Goal: Task Accomplishment & Management: Manage account settings

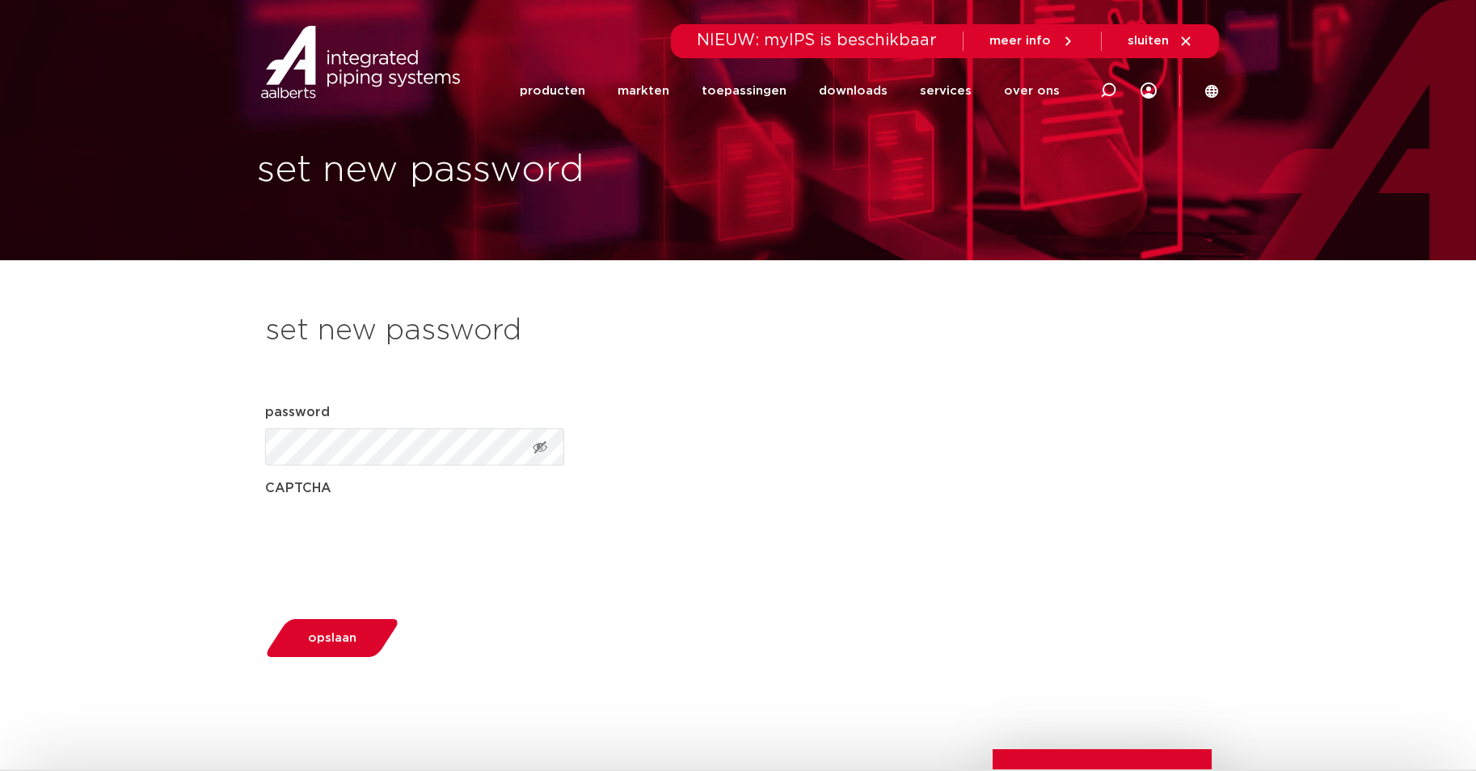
click at [345, 639] on span "opslaan" at bounding box center [332, 638] width 48 height 12
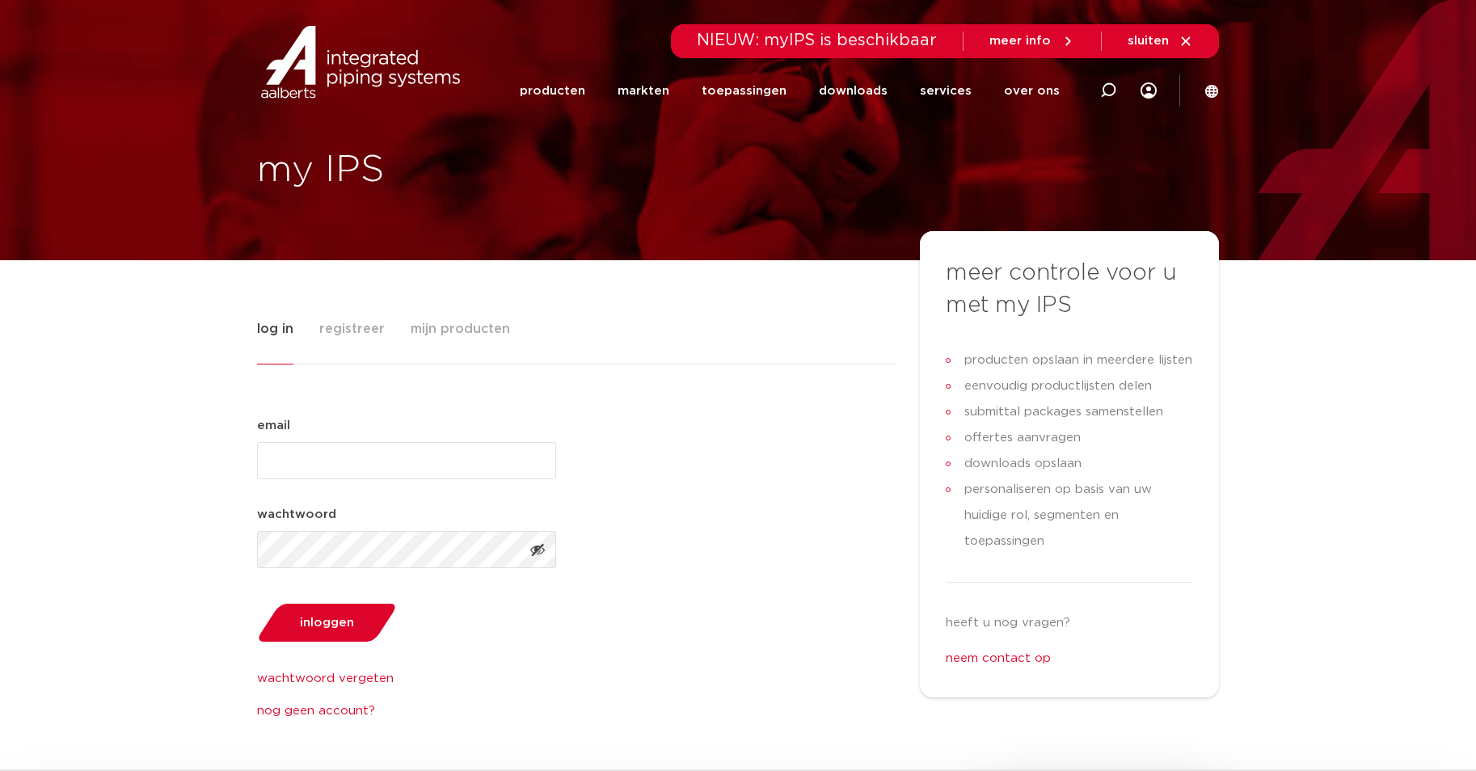
click at [317, 467] on input "email (Vereist)" at bounding box center [406, 460] width 299 height 37
type input "d.lewerissa@bremanshipping.com"
click at [321, 611] on button "inloggen" at bounding box center [326, 622] width 150 height 41
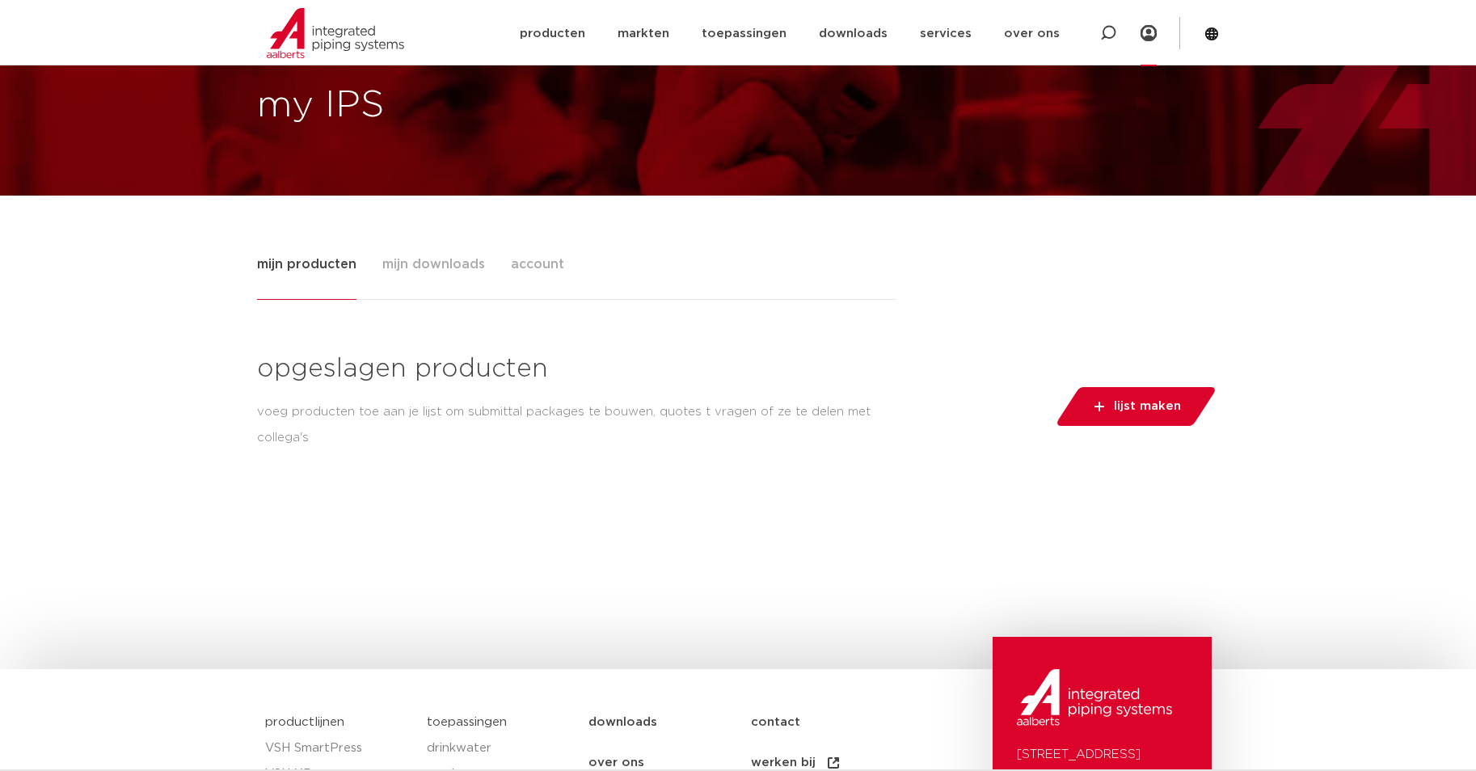
scroll to position [81, 0]
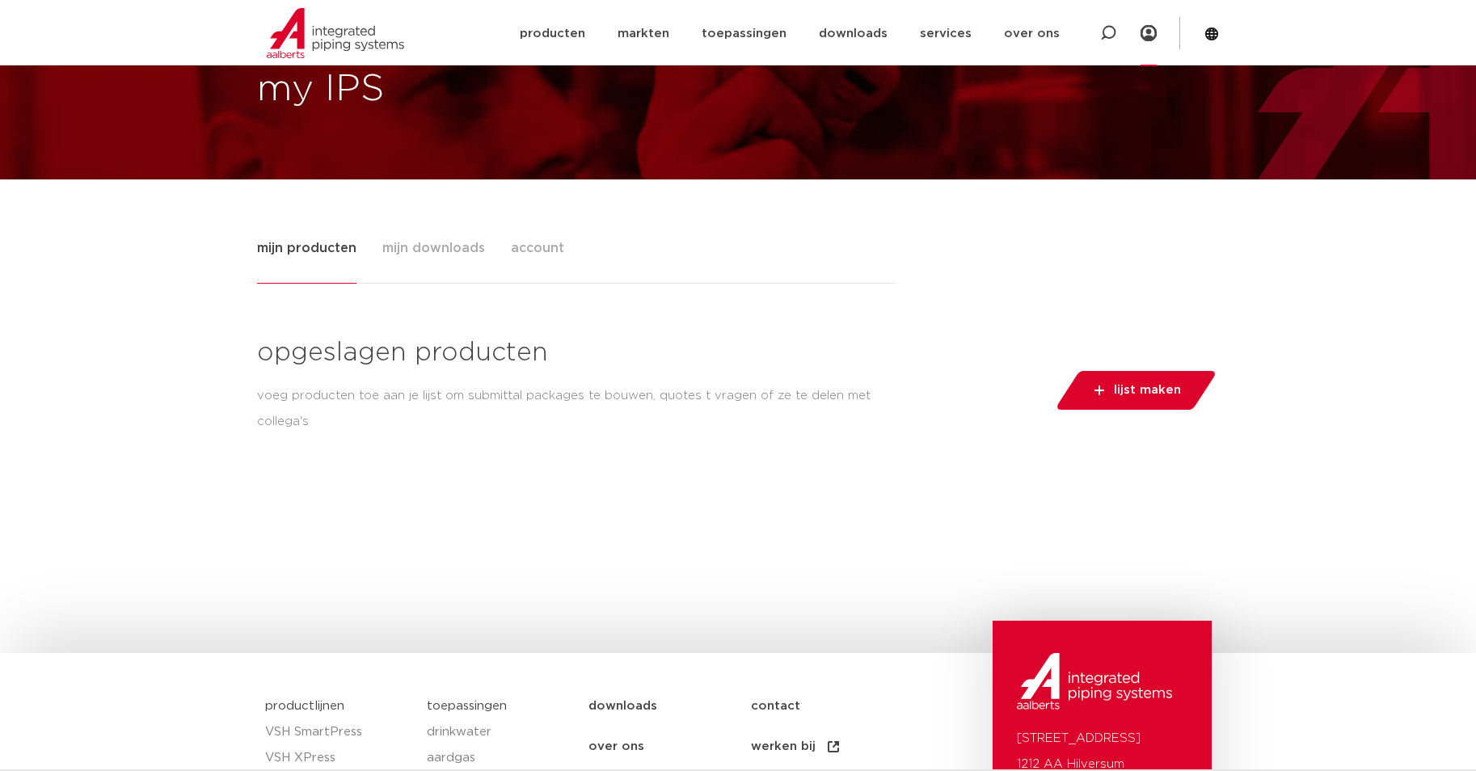
click at [398, 243] on span "mijn downloads" at bounding box center [433, 248] width 103 height 32
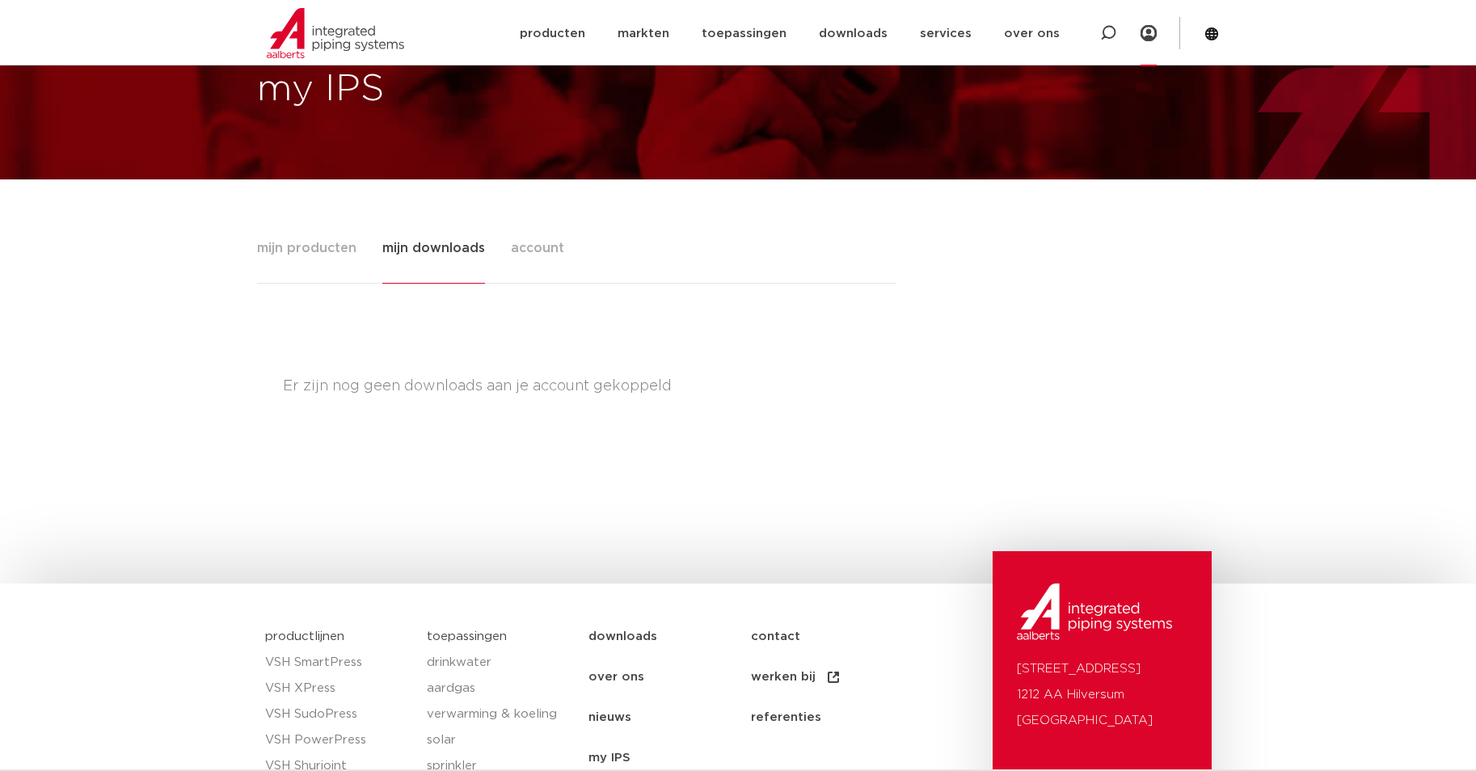
click at [554, 249] on span "account" at bounding box center [537, 248] width 53 height 32
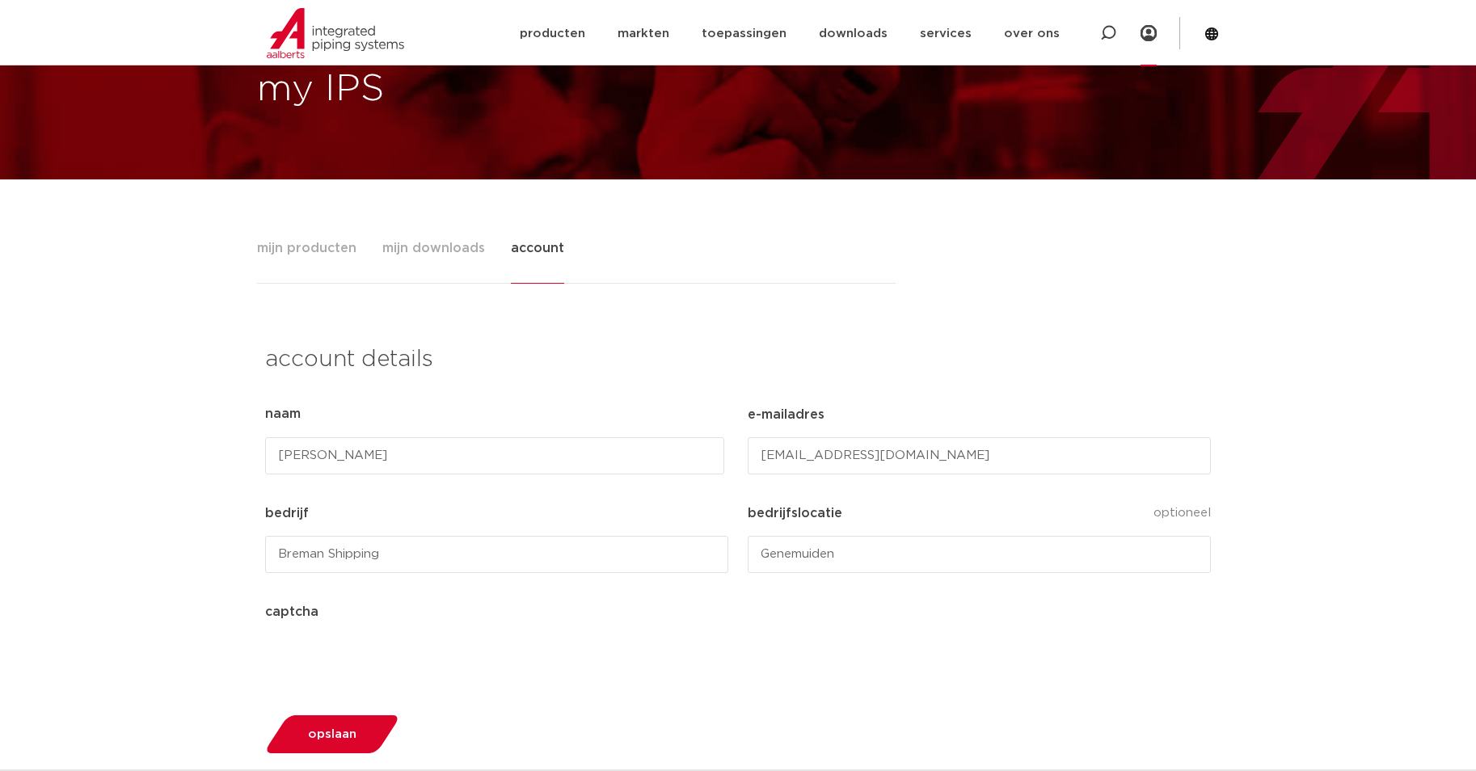
click at [430, 245] on span "mijn downloads" at bounding box center [433, 248] width 103 height 32
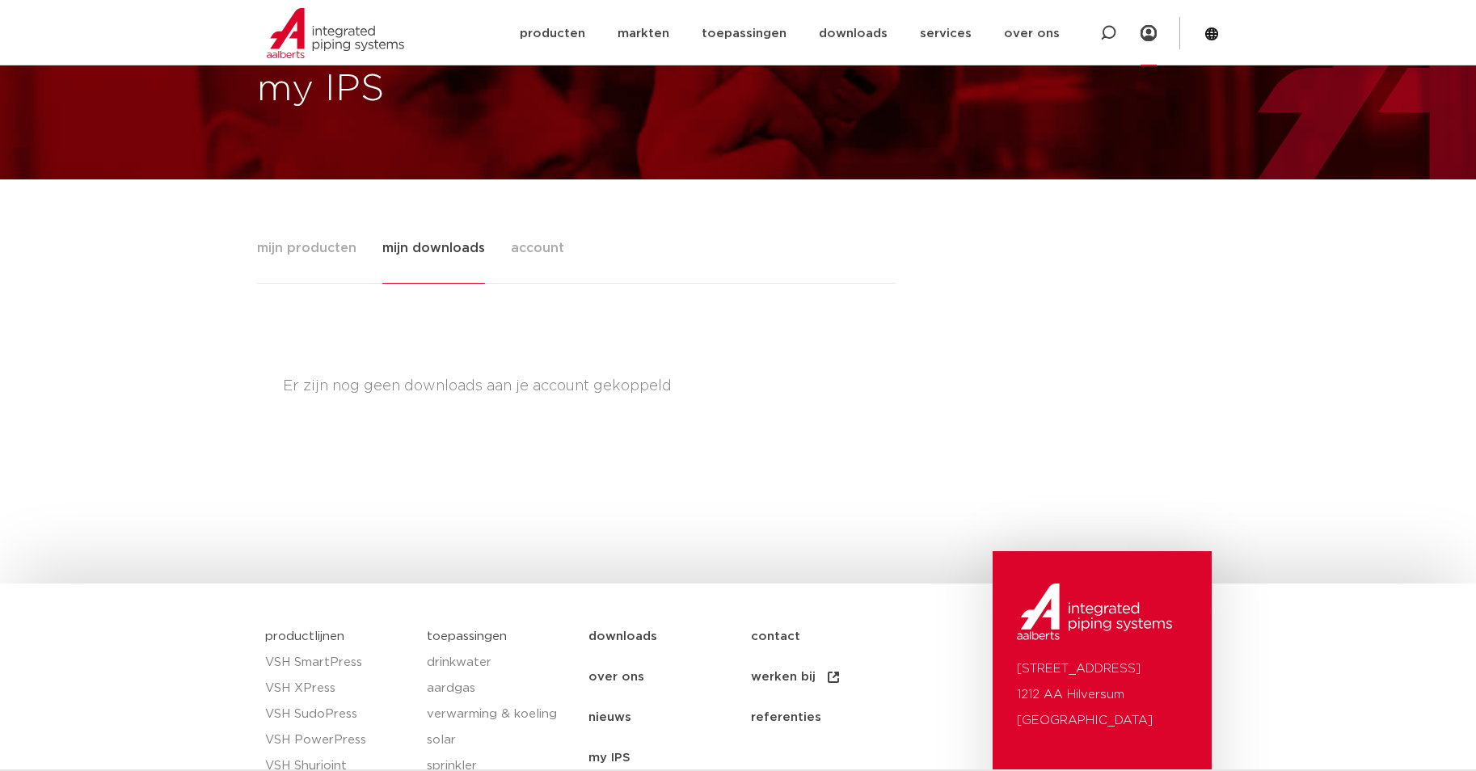
click at [320, 251] on span "mijn producten" at bounding box center [306, 248] width 99 height 32
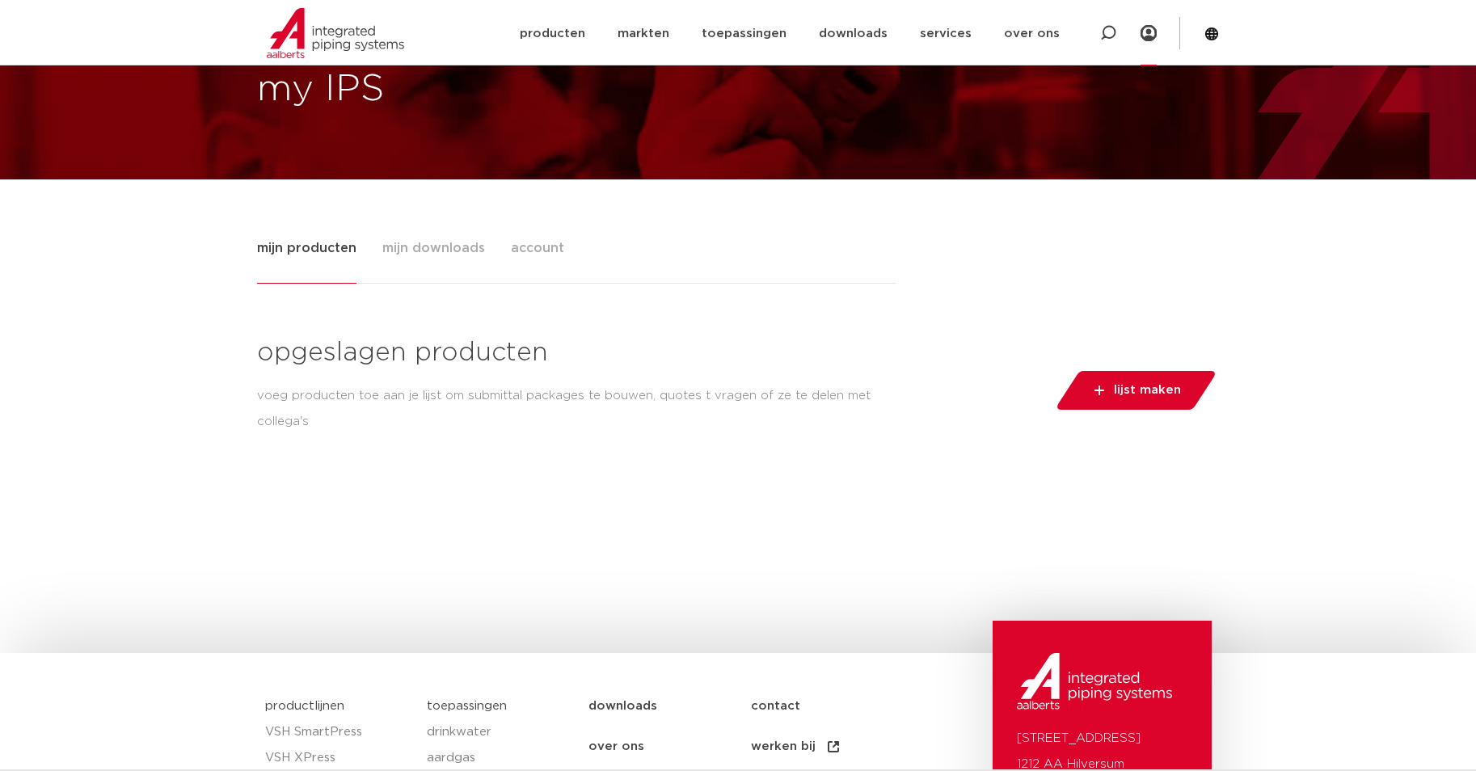
click at [1189, 395] on button "lijst maken" at bounding box center [1135, 390] width 163 height 39
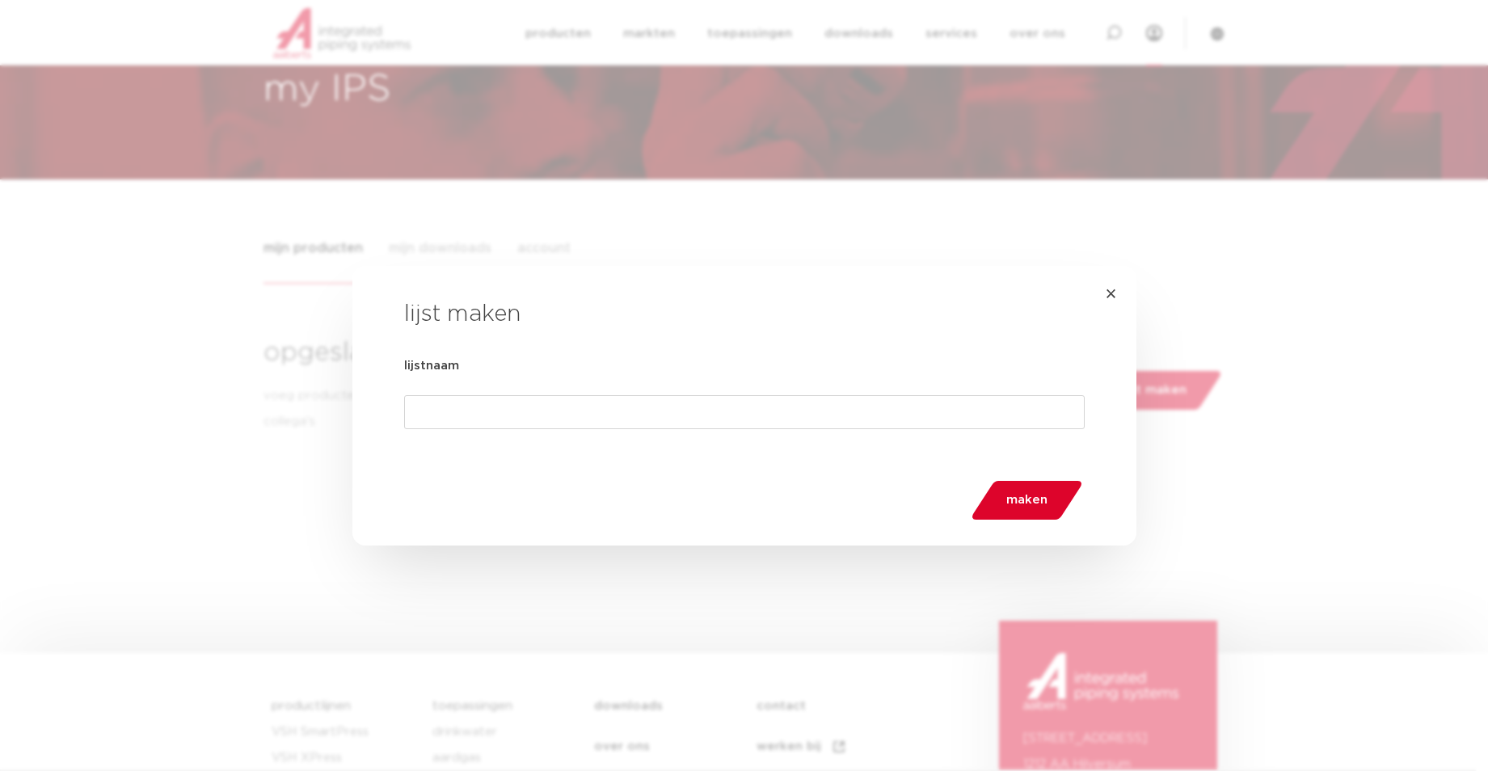
click at [1120, 288] on div "× lijst maken lijstnaam maken" at bounding box center [744, 406] width 784 height 280
click at [1114, 296] on span "×" at bounding box center [1111, 294] width 12 height 19
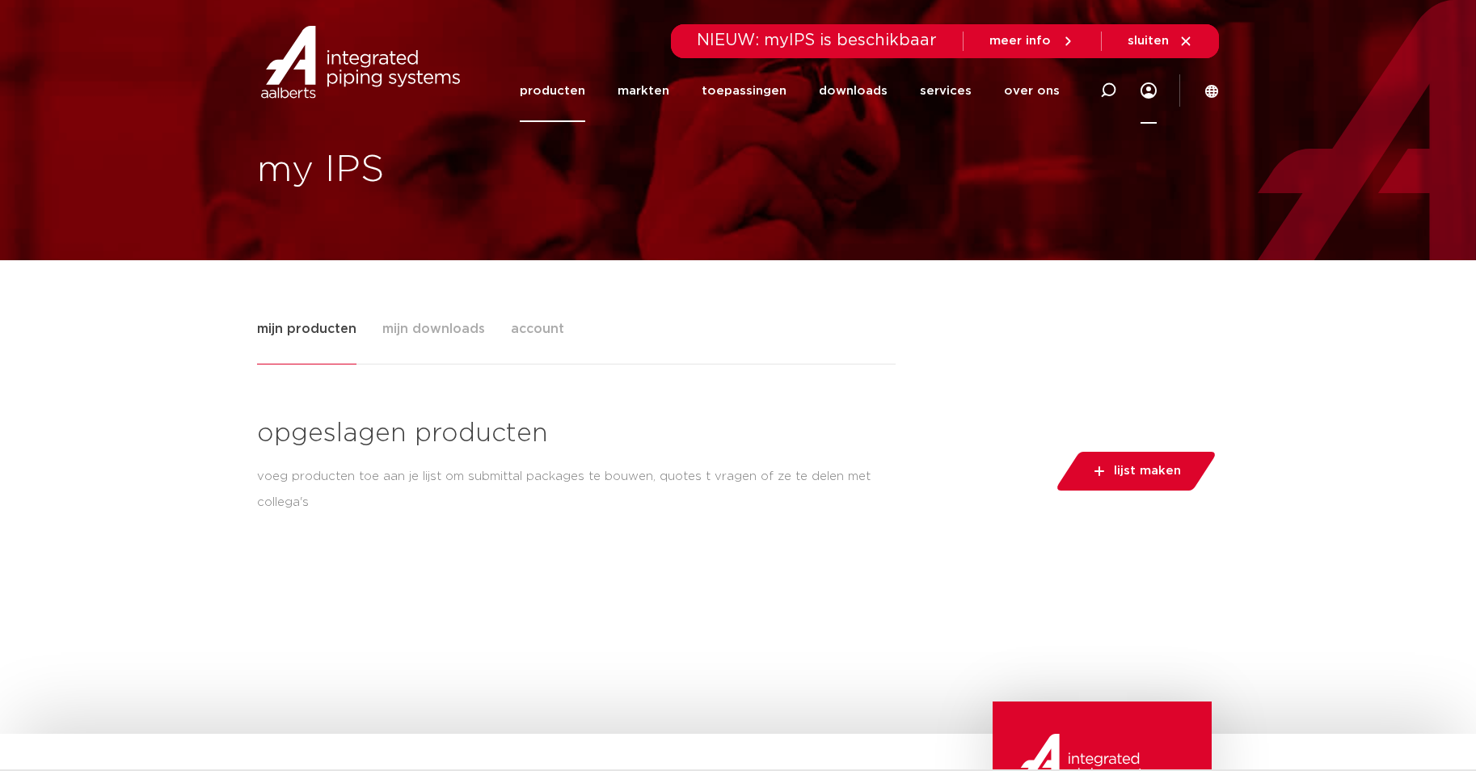
click at [559, 83] on link "producten" at bounding box center [552, 91] width 65 height 62
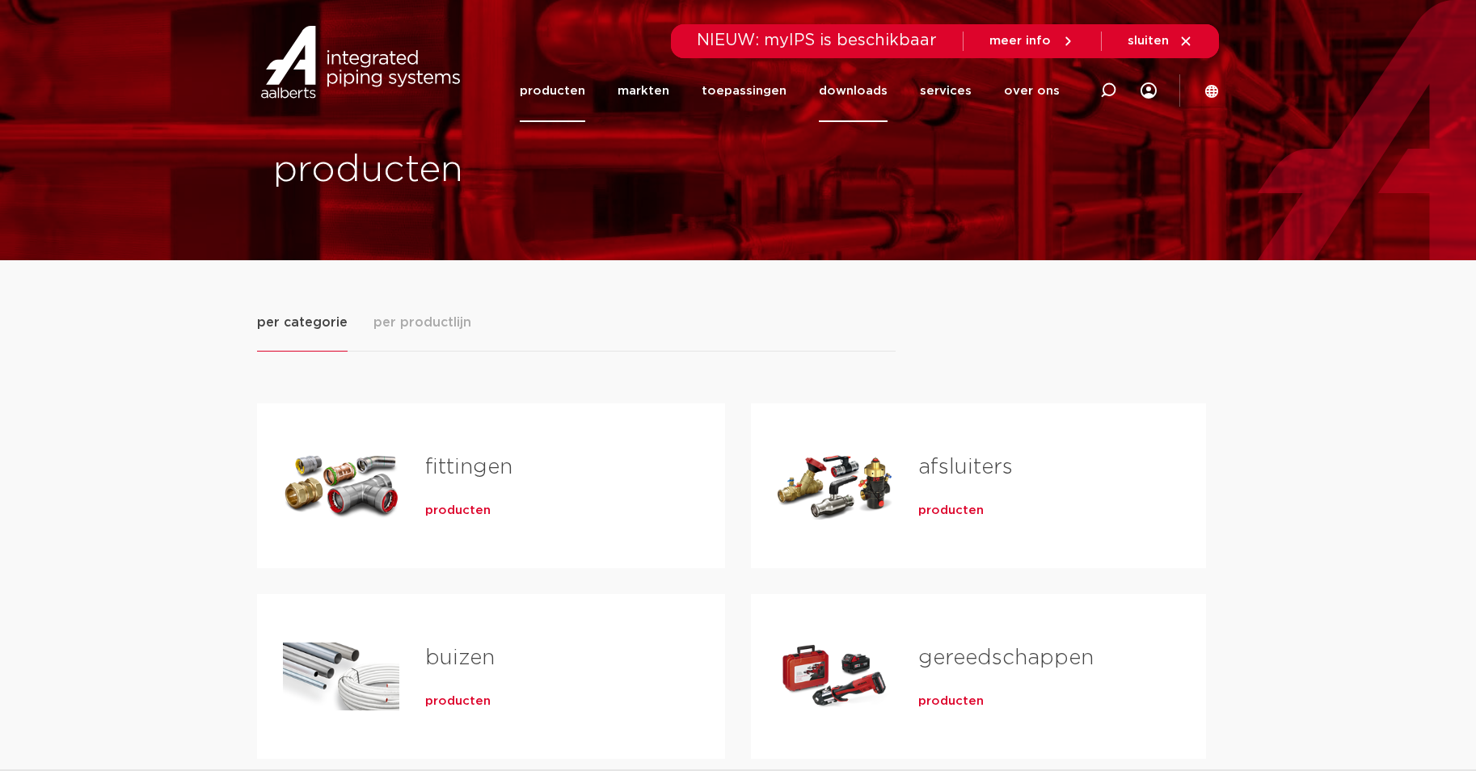
click at [857, 86] on link "downloads" at bounding box center [853, 91] width 69 height 62
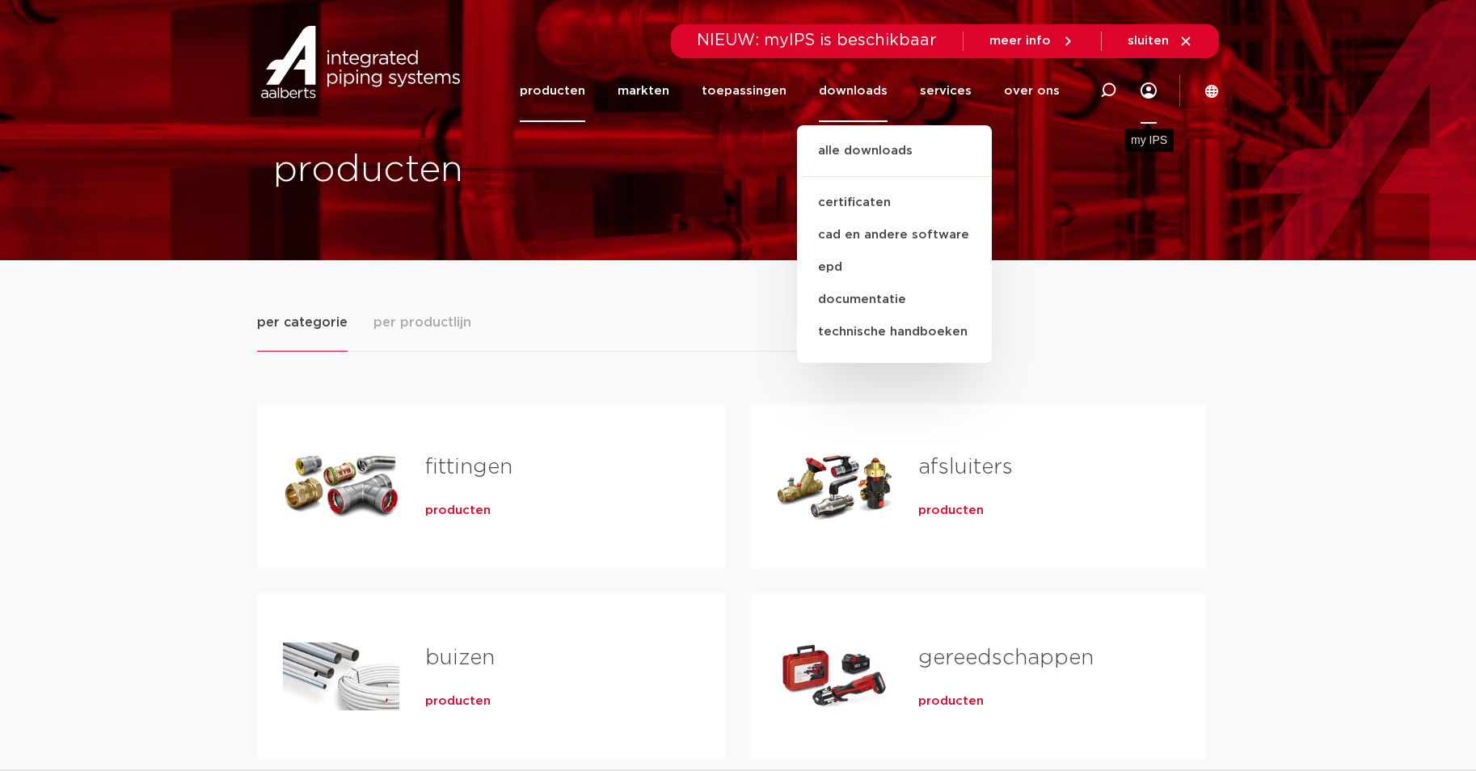
click at [1147, 86] on link "Menu" at bounding box center [1148, 90] width 16 height 66
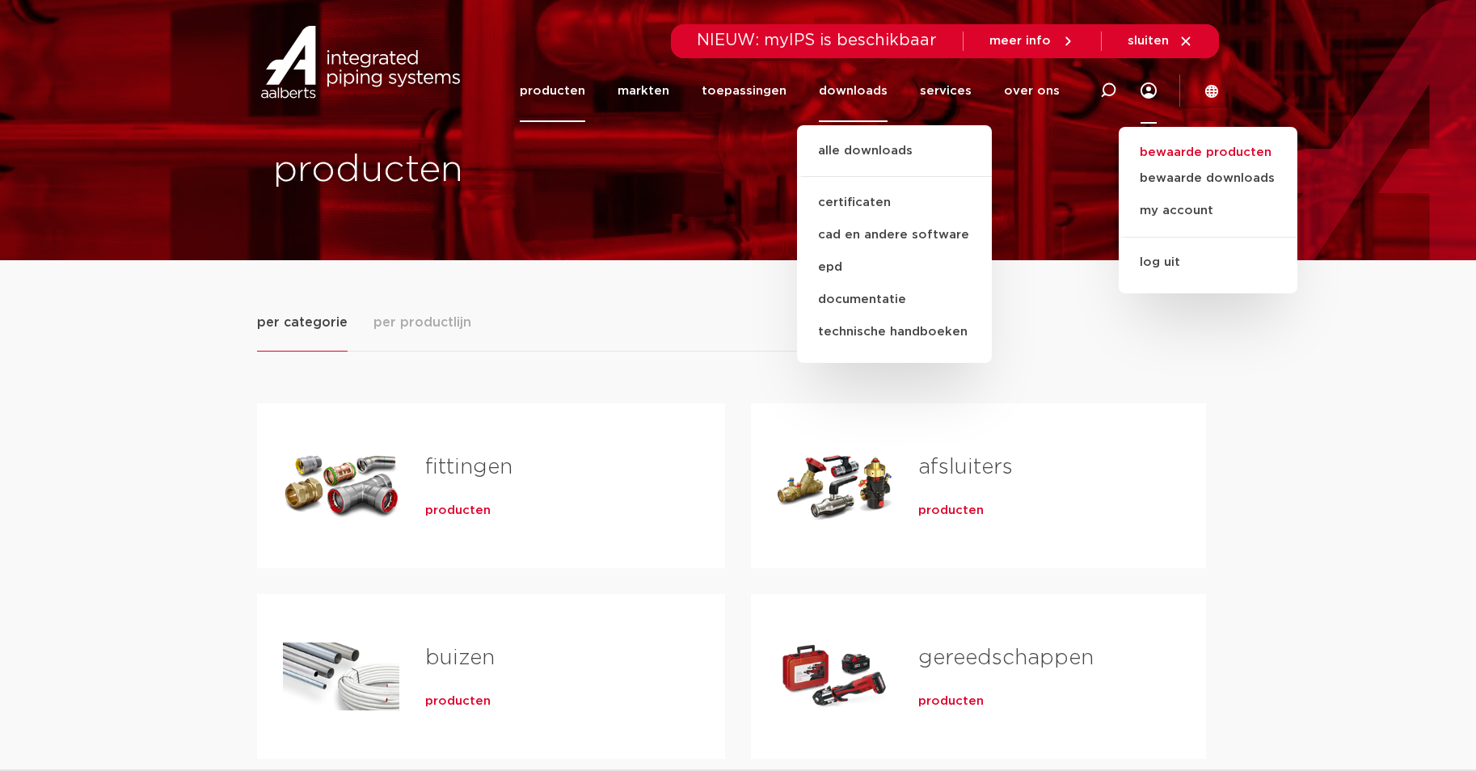
click at [1184, 154] on link "bewaarde producten" at bounding box center [1207, 152] width 179 height 19
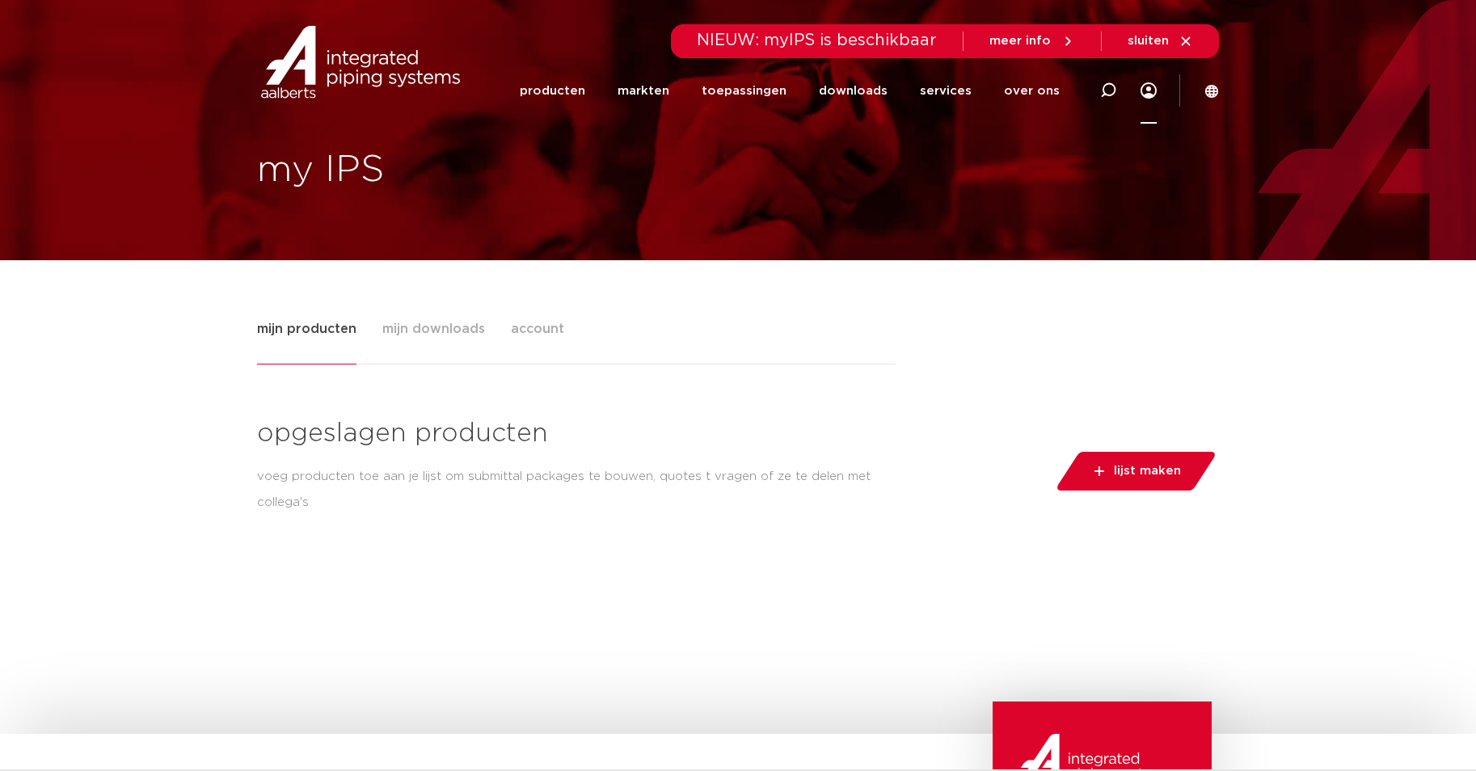
click at [437, 324] on span "mijn downloads" at bounding box center [433, 329] width 103 height 32
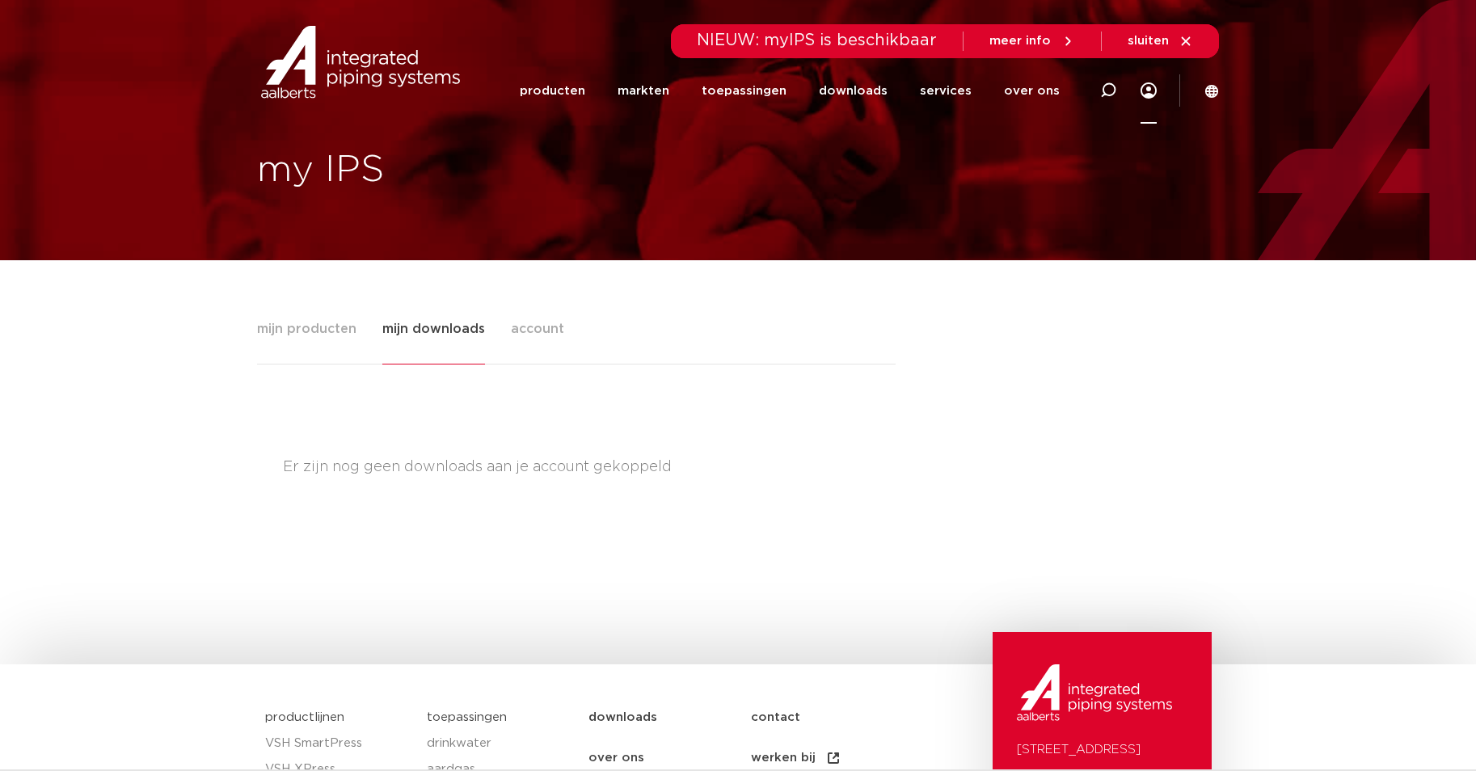
click at [335, 320] on span "mijn producten" at bounding box center [306, 329] width 99 height 32
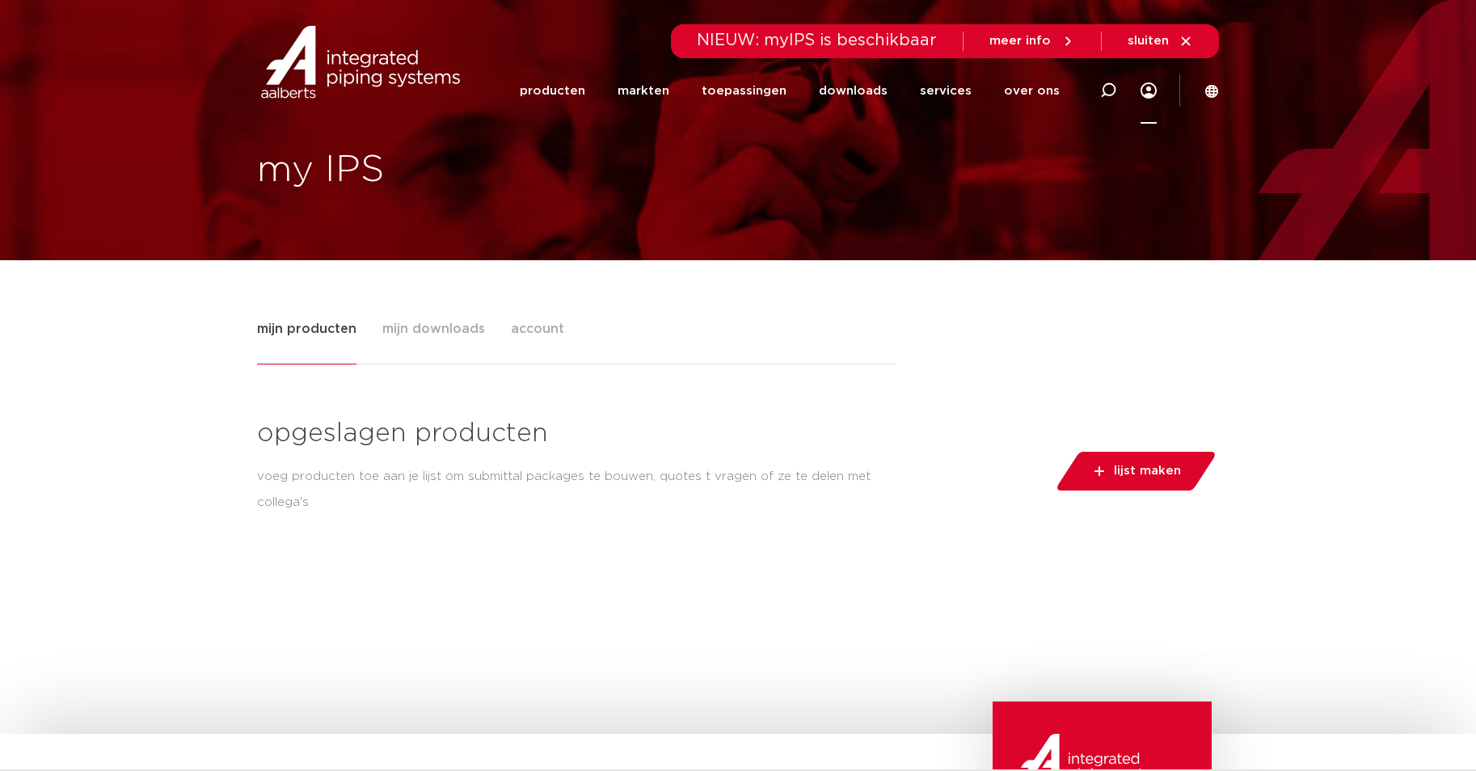
click at [846, 383] on div "opgeslagen producten voeg producten toe aan je lijst om submittal packages te b…" at bounding box center [738, 497] width 962 height 266
click at [1226, 415] on div "mijn producten mijn downloads account opgeslagen producten voeg producten toe a…" at bounding box center [738, 497] width 1476 height 474
click at [579, 79] on link "producten" at bounding box center [552, 91] width 65 height 62
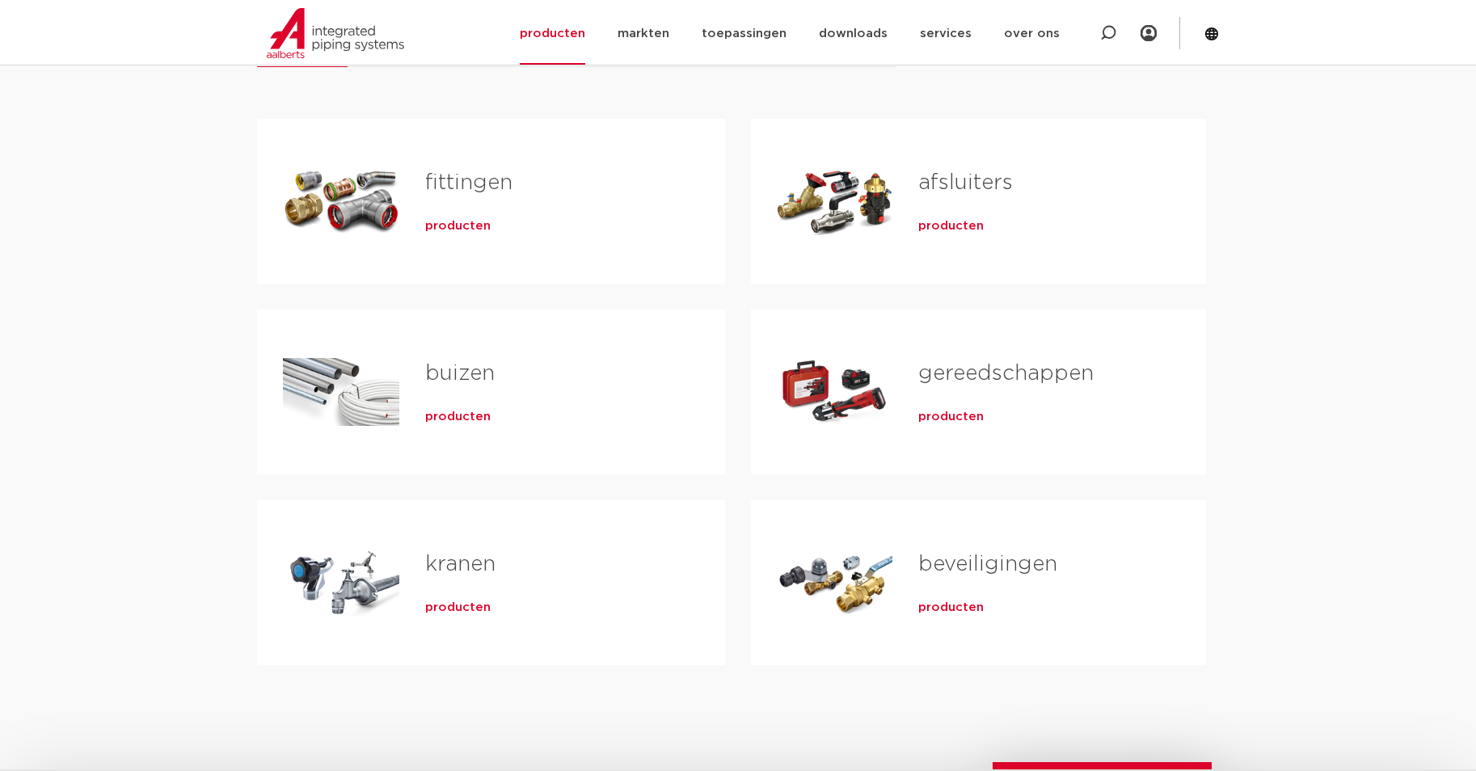
scroll to position [162, 0]
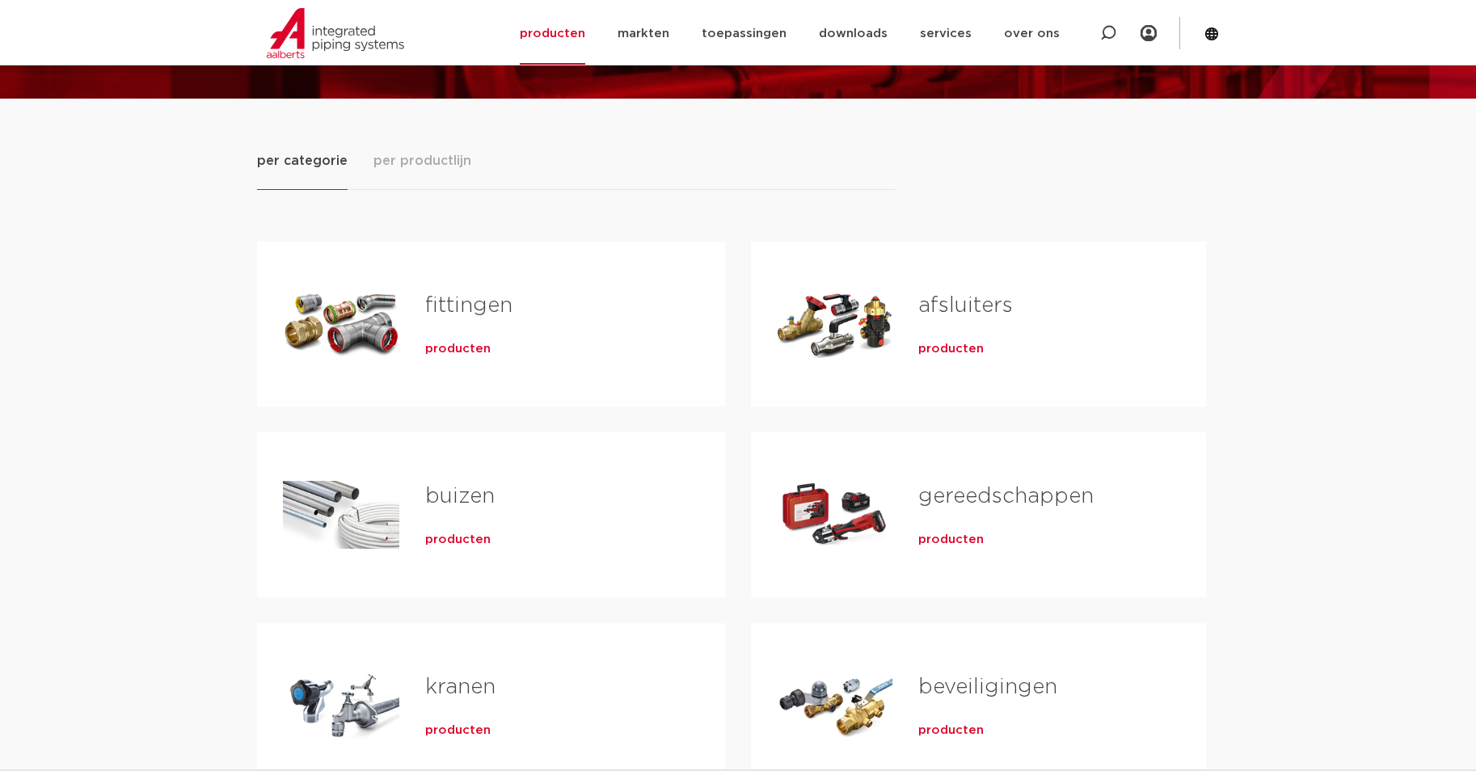
click at [961, 347] on span "producten" at bounding box center [950, 349] width 65 height 16
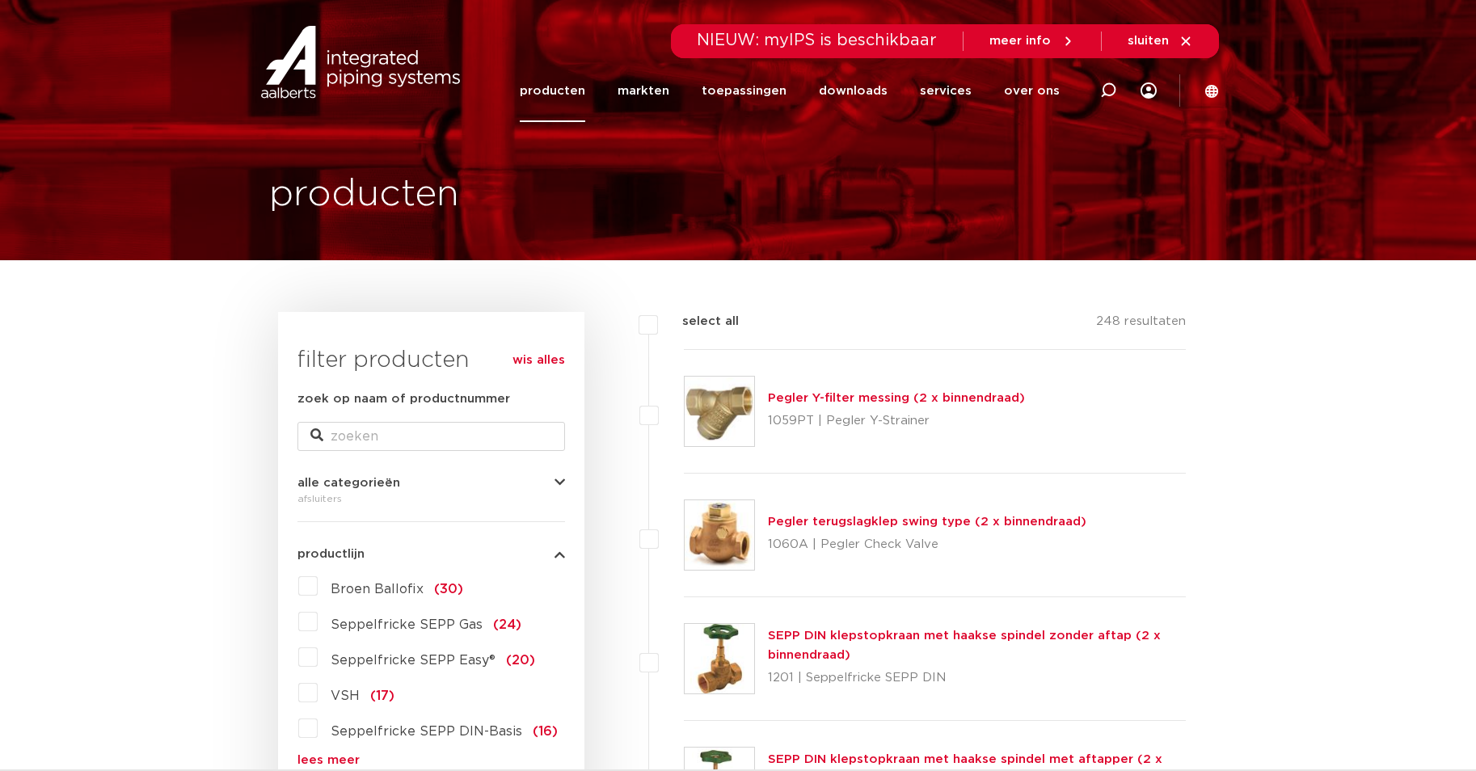
click at [334, 64] on img at bounding box center [360, 62] width 207 height 73
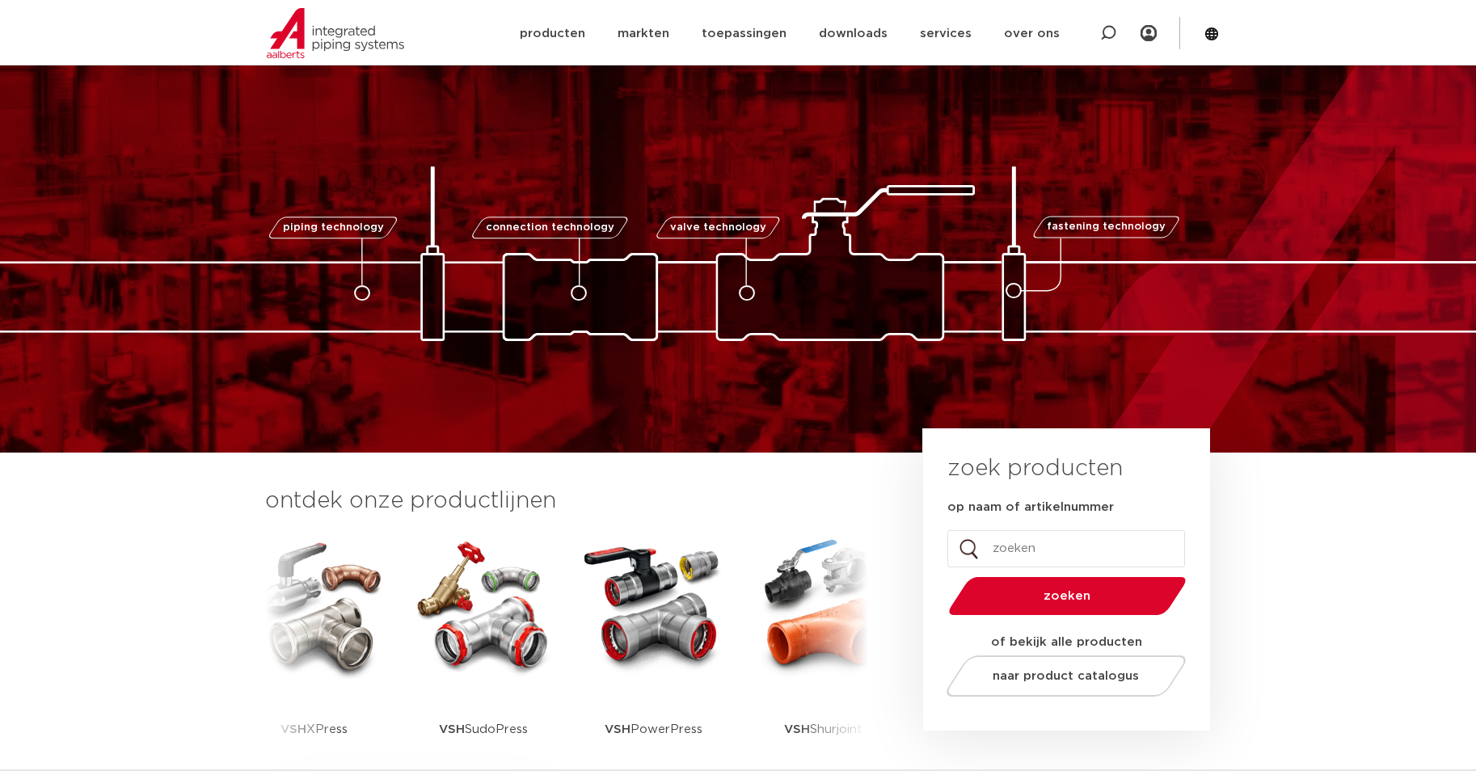
scroll to position [335, 0]
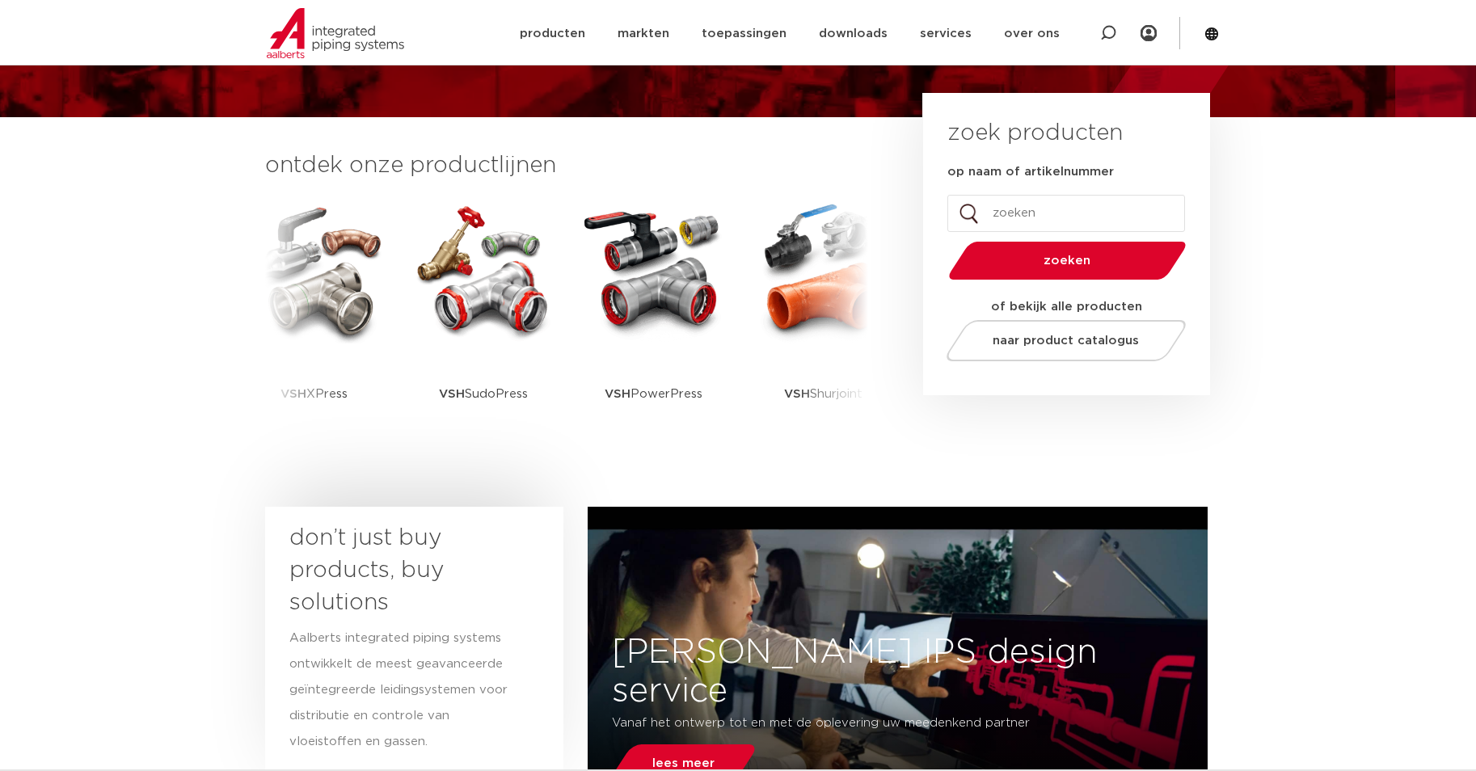
click at [1305, 499] on section "don’t just buy products, buy solutions Aalberts integrated piping systems ontwi…" at bounding box center [738, 659] width 1476 height 321
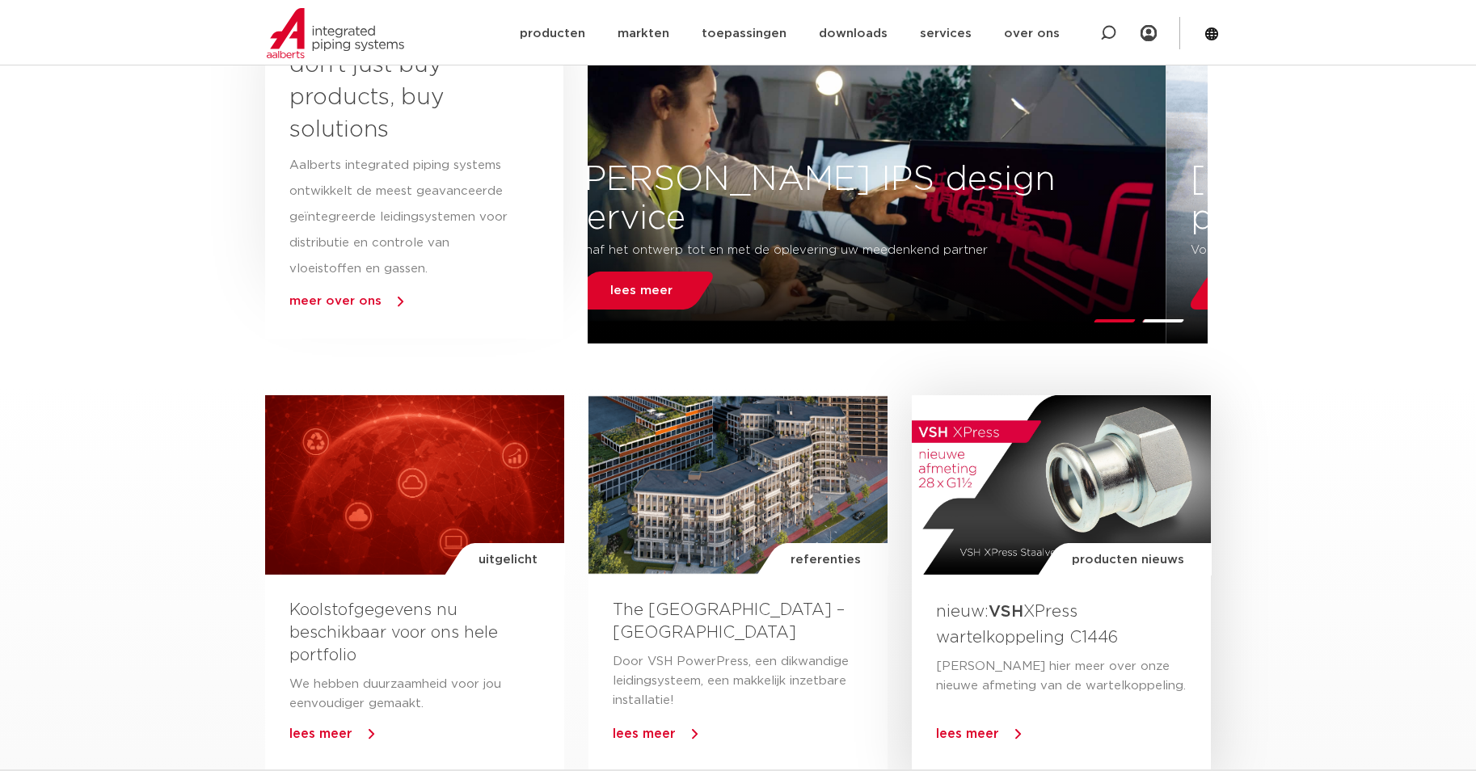
scroll to position [802, 0]
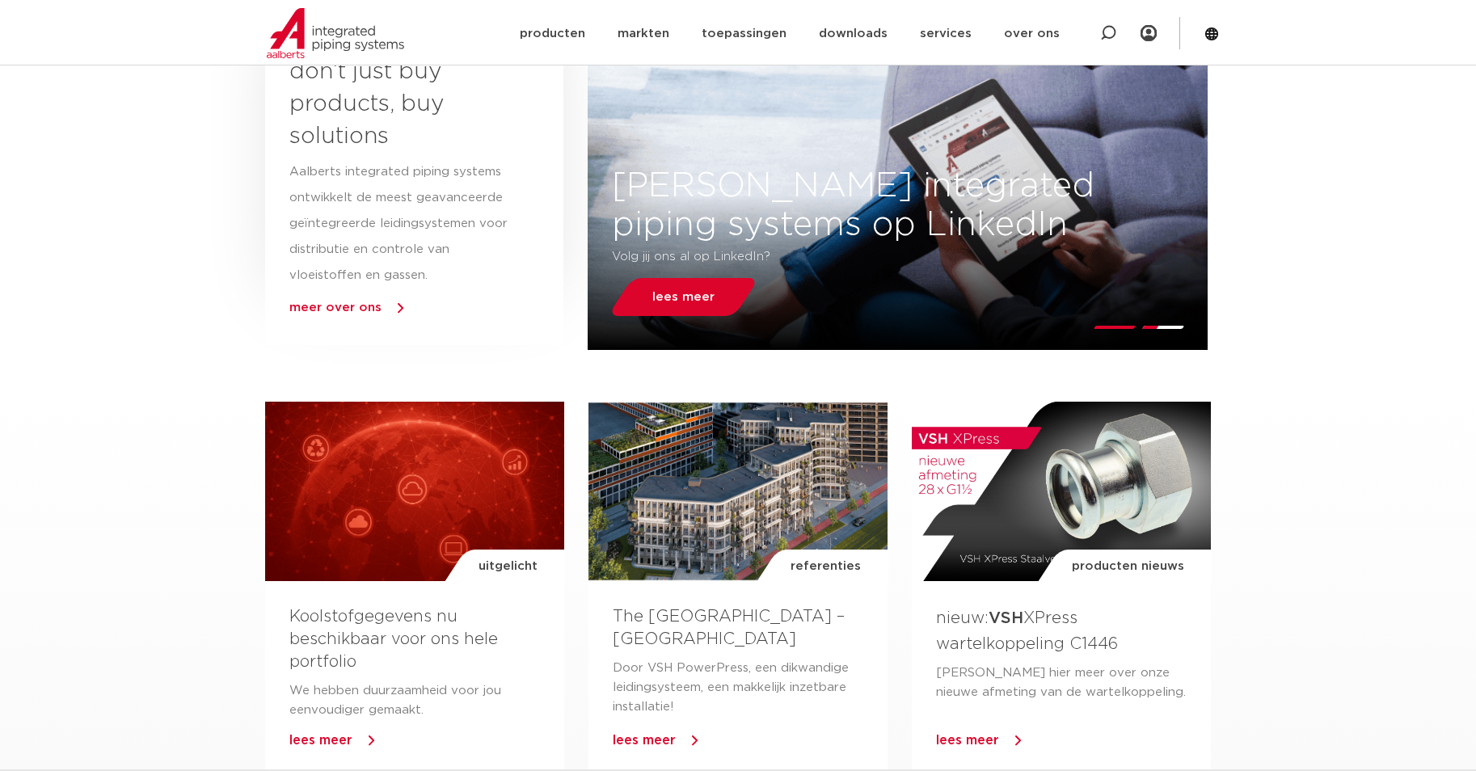
click at [1356, 364] on div "piping technology connection technology valve technology fastening technology p…" at bounding box center [738, 465] width 1476 height 2535
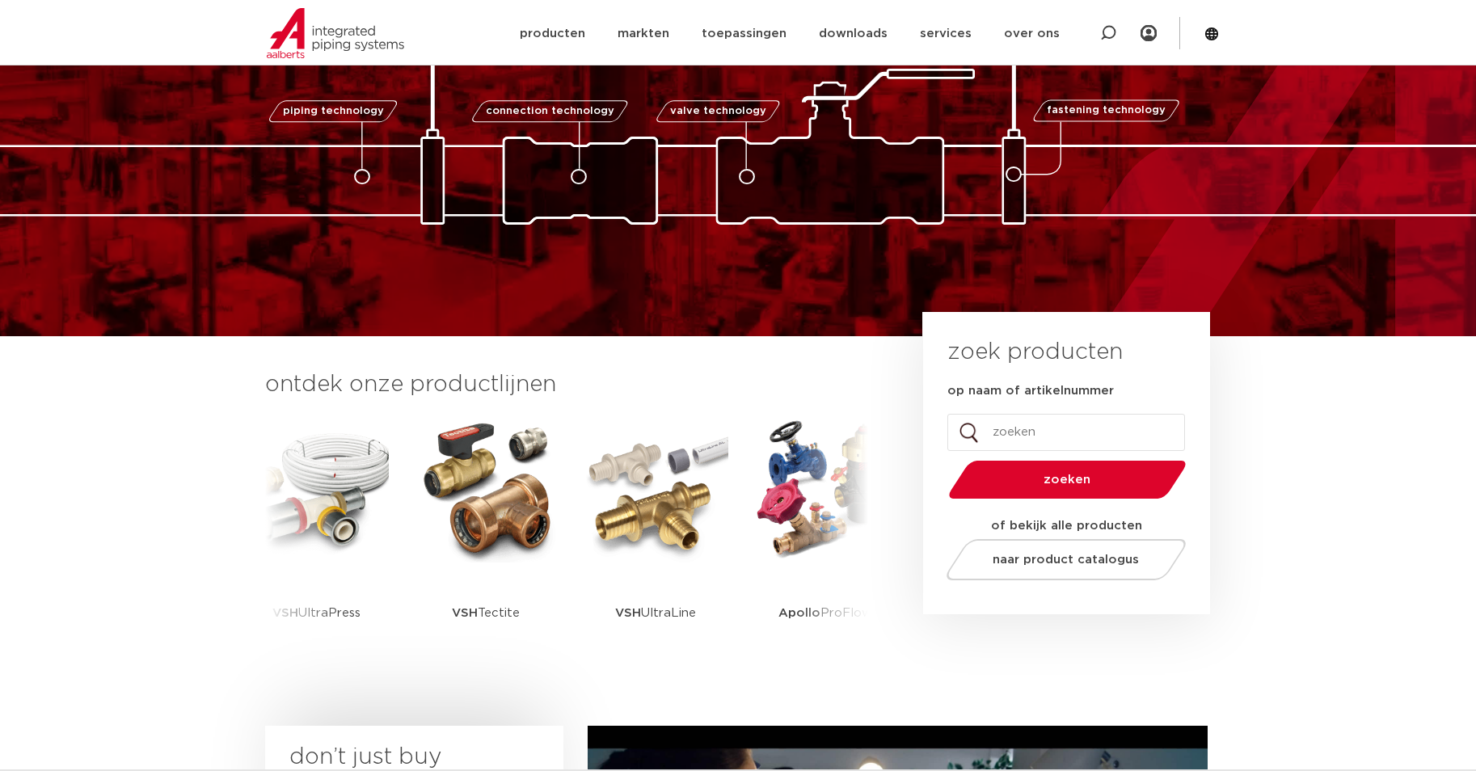
scroll to position [0, 0]
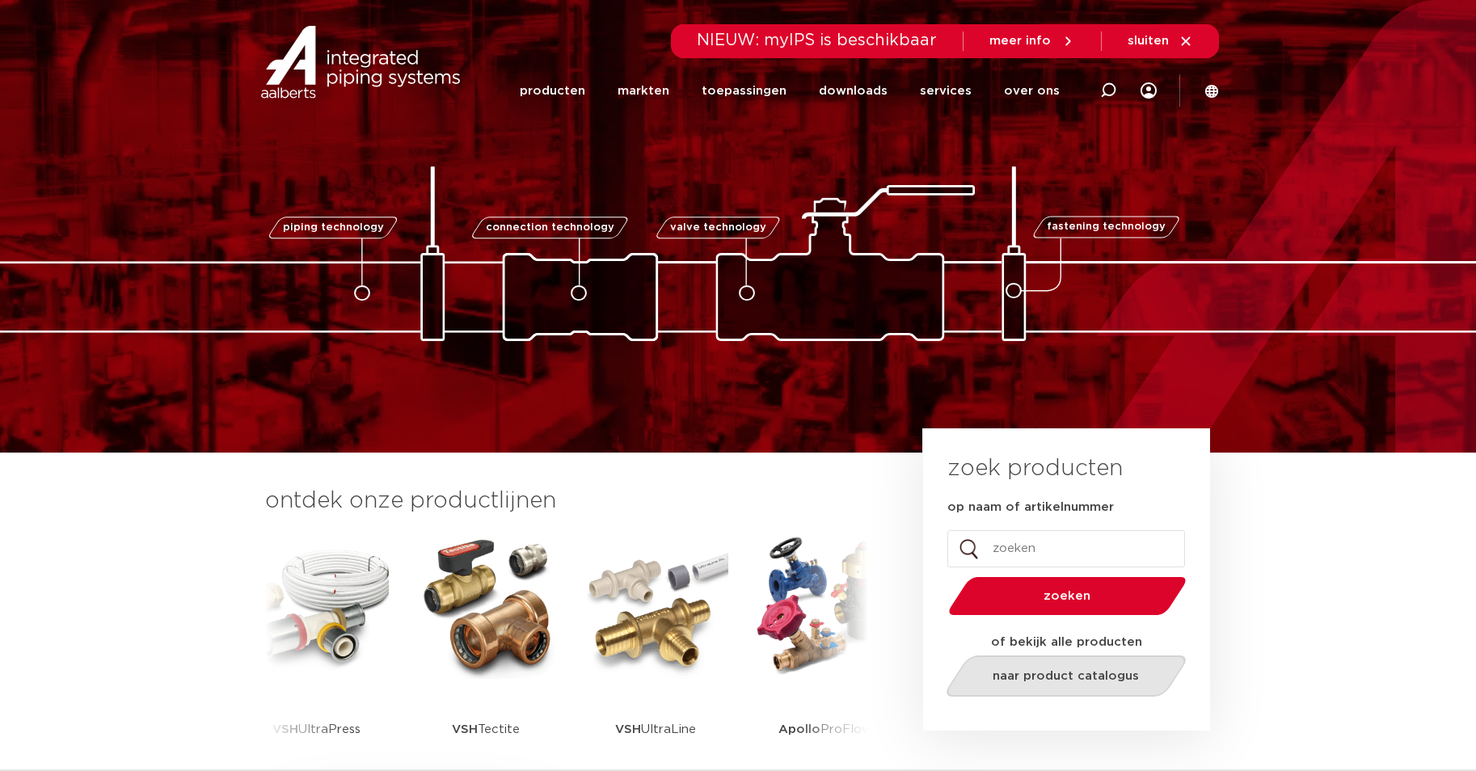
click at [1095, 674] on span "naar product catalogus" at bounding box center [1066, 676] width 146 height 12
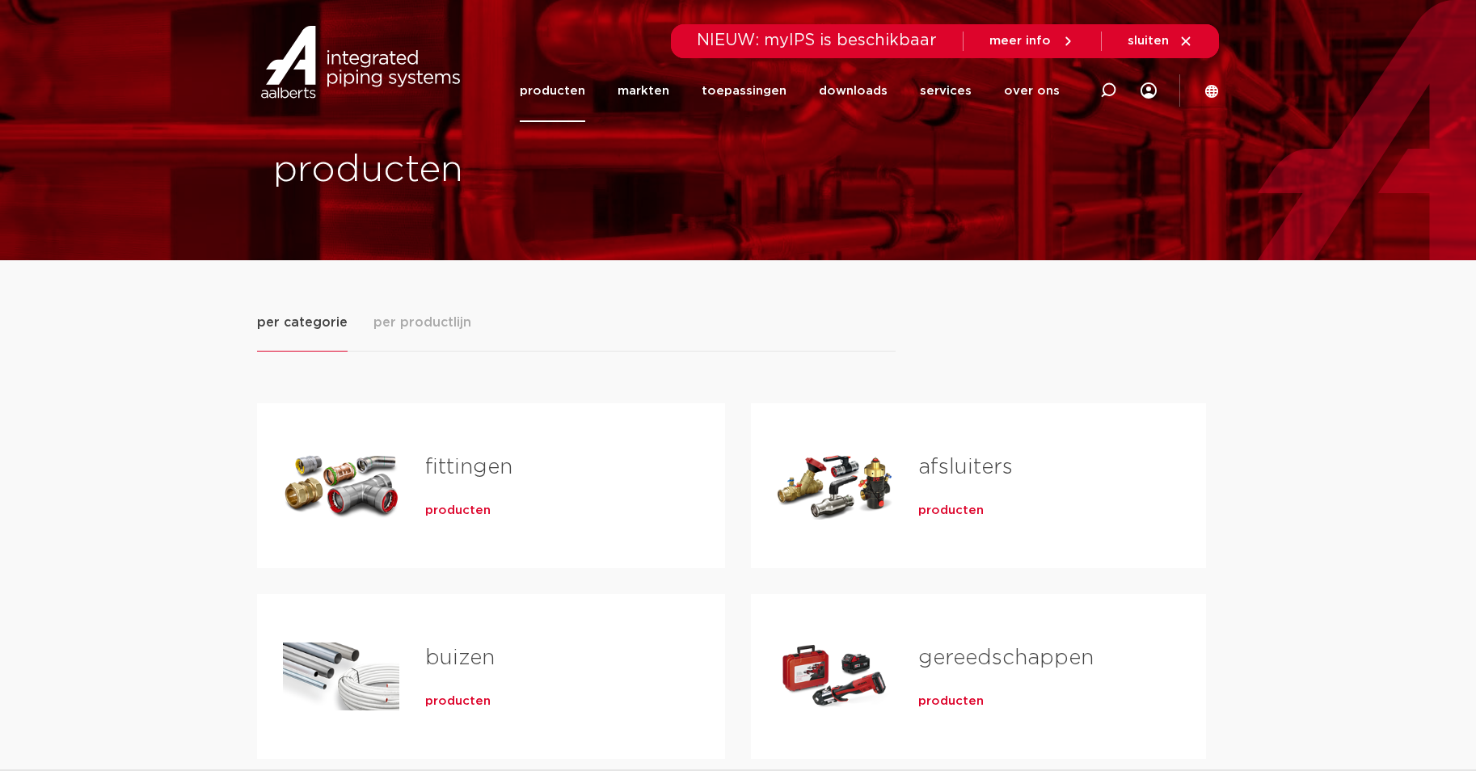
click at [950, 507] on span "producten" at bounding box center [950, 511] width 65 height 16
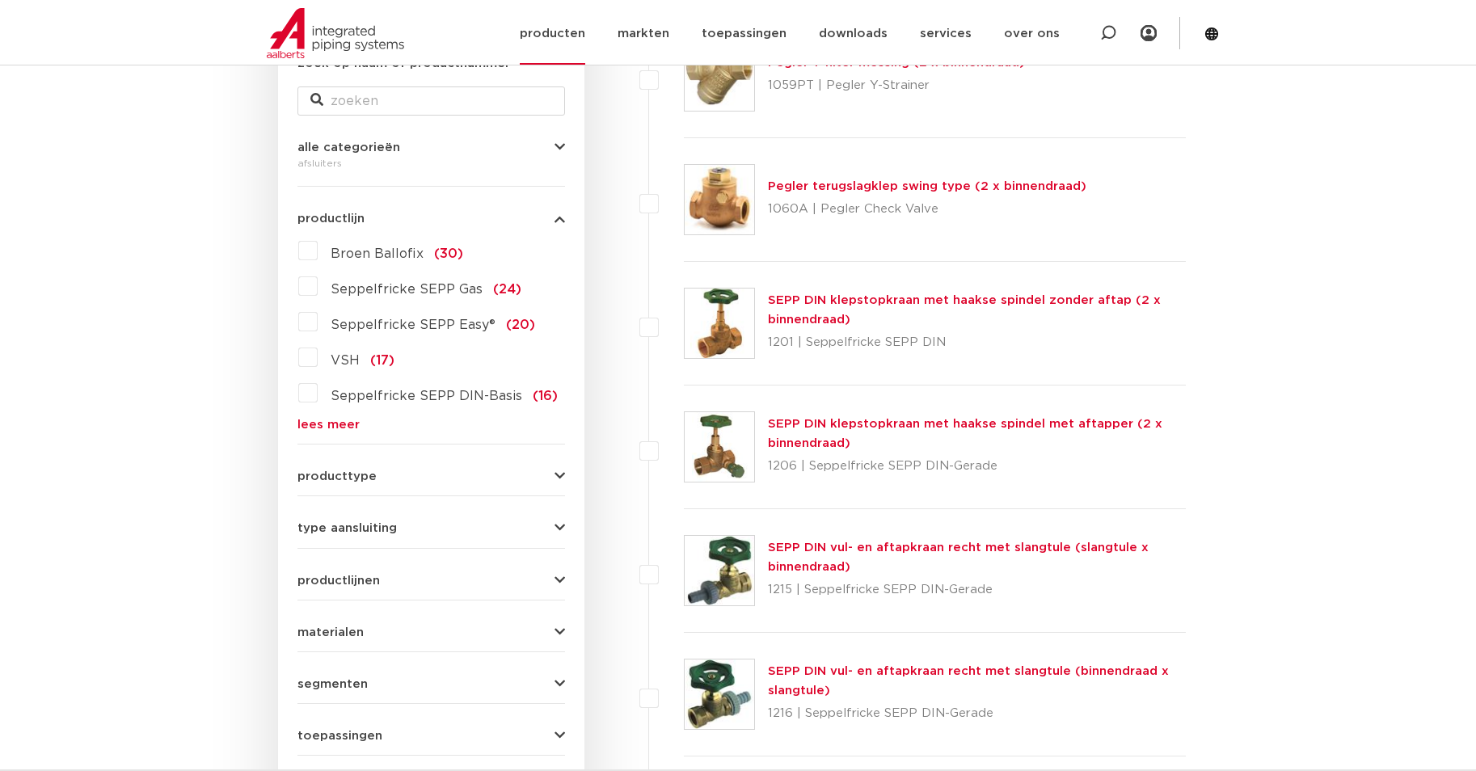
scroll to position [323, 0]
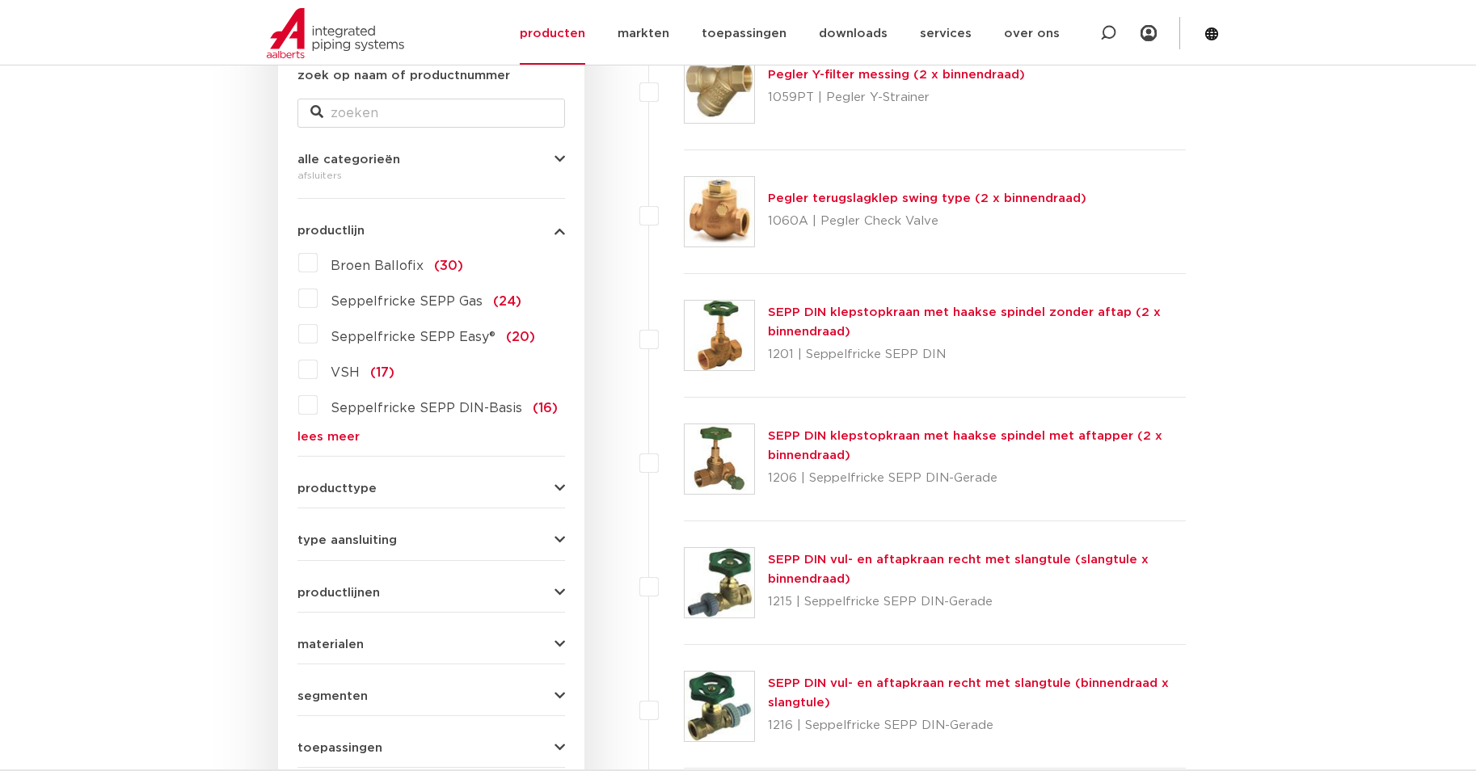
drag, startPoint x: 1378, startPoint y: 539, endPoint x: 1354, endPoint y: 532, distance: 24.5
drag, startPoint x: 1354, startPoint y: 532, endPoint x: 1336, endPoint y: 531, distance: 18.6
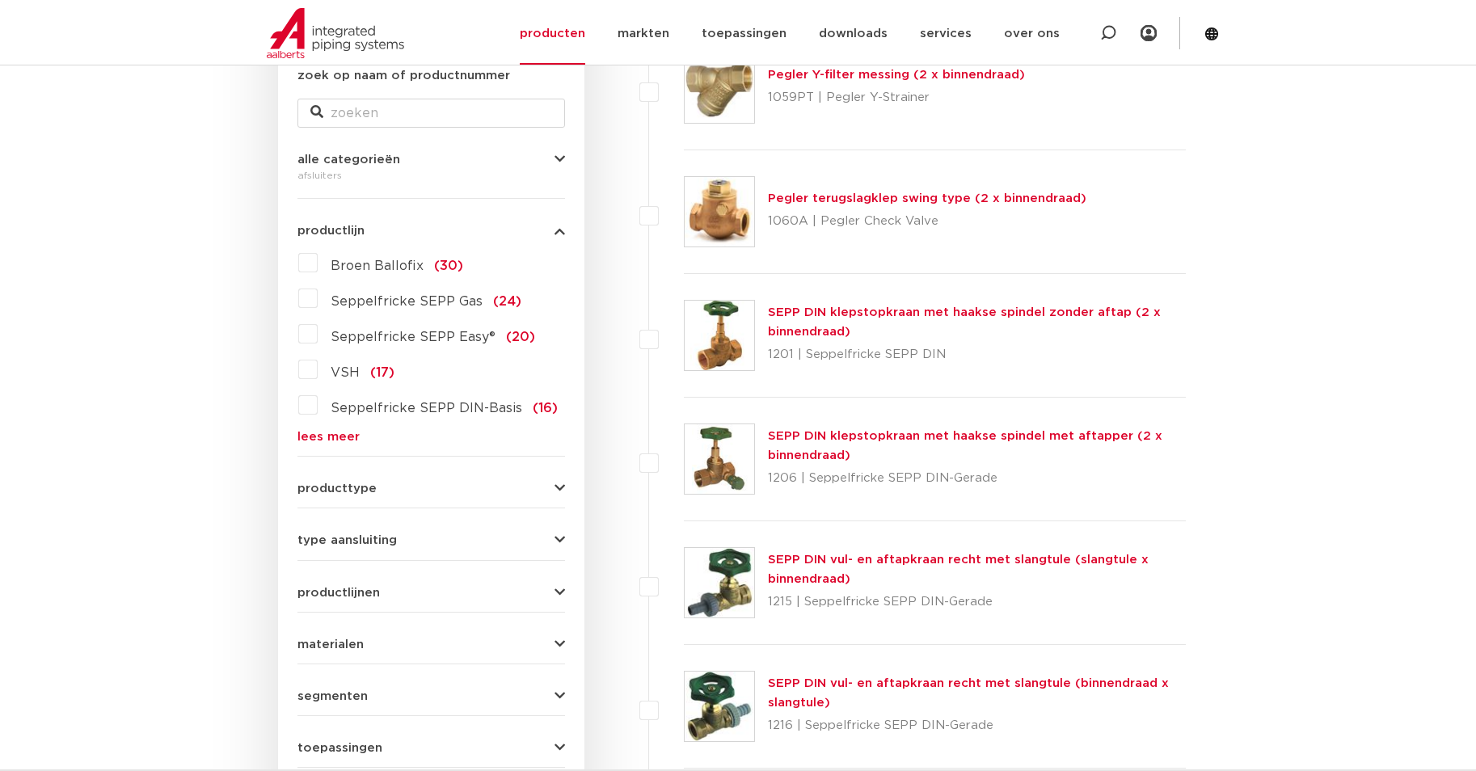
click at [1152, 37] on link "Menu" at bounding box center [1148, 33] width 16 height 66
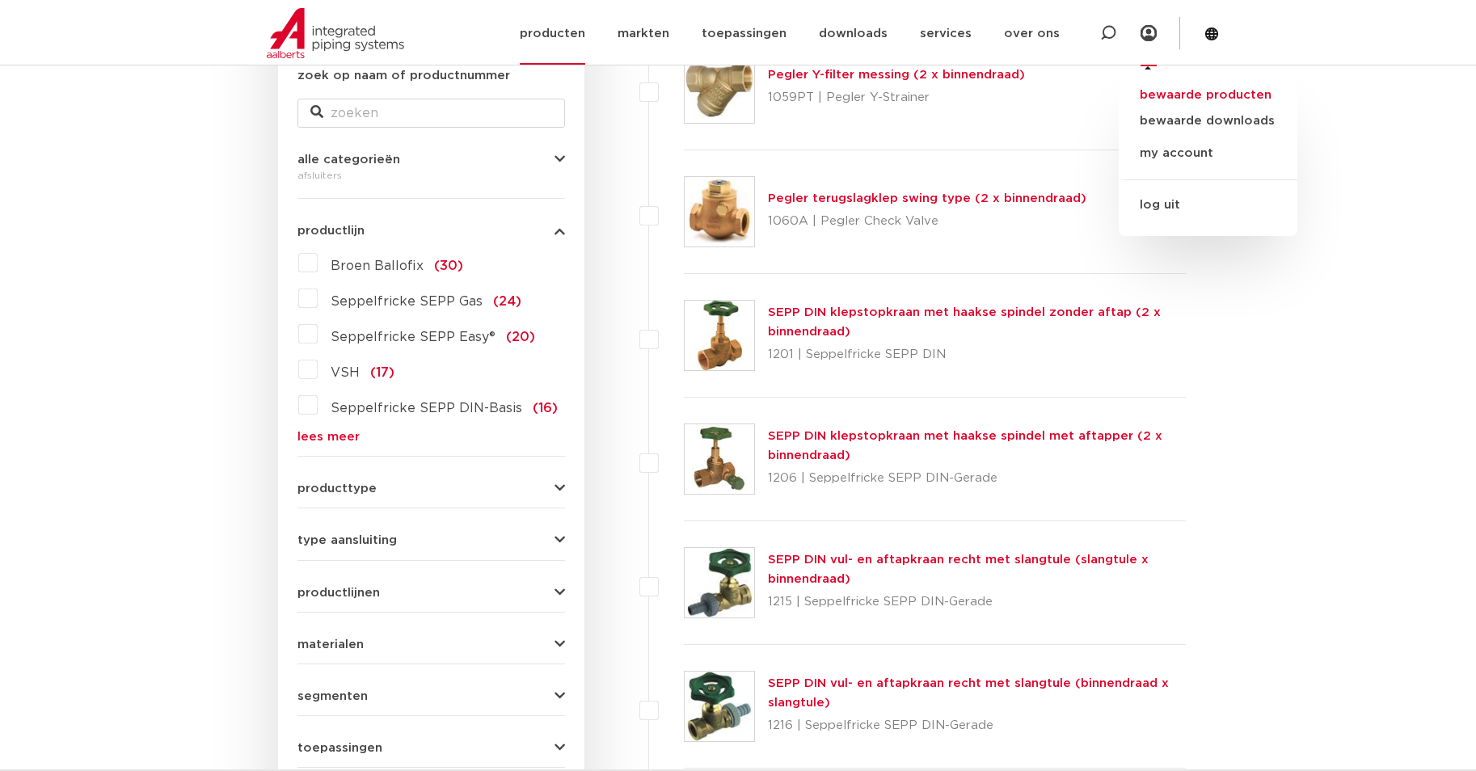
click at [1235, 95] on link "bewaarde producten" at bounding box center [1207, 95] width 179 height 19
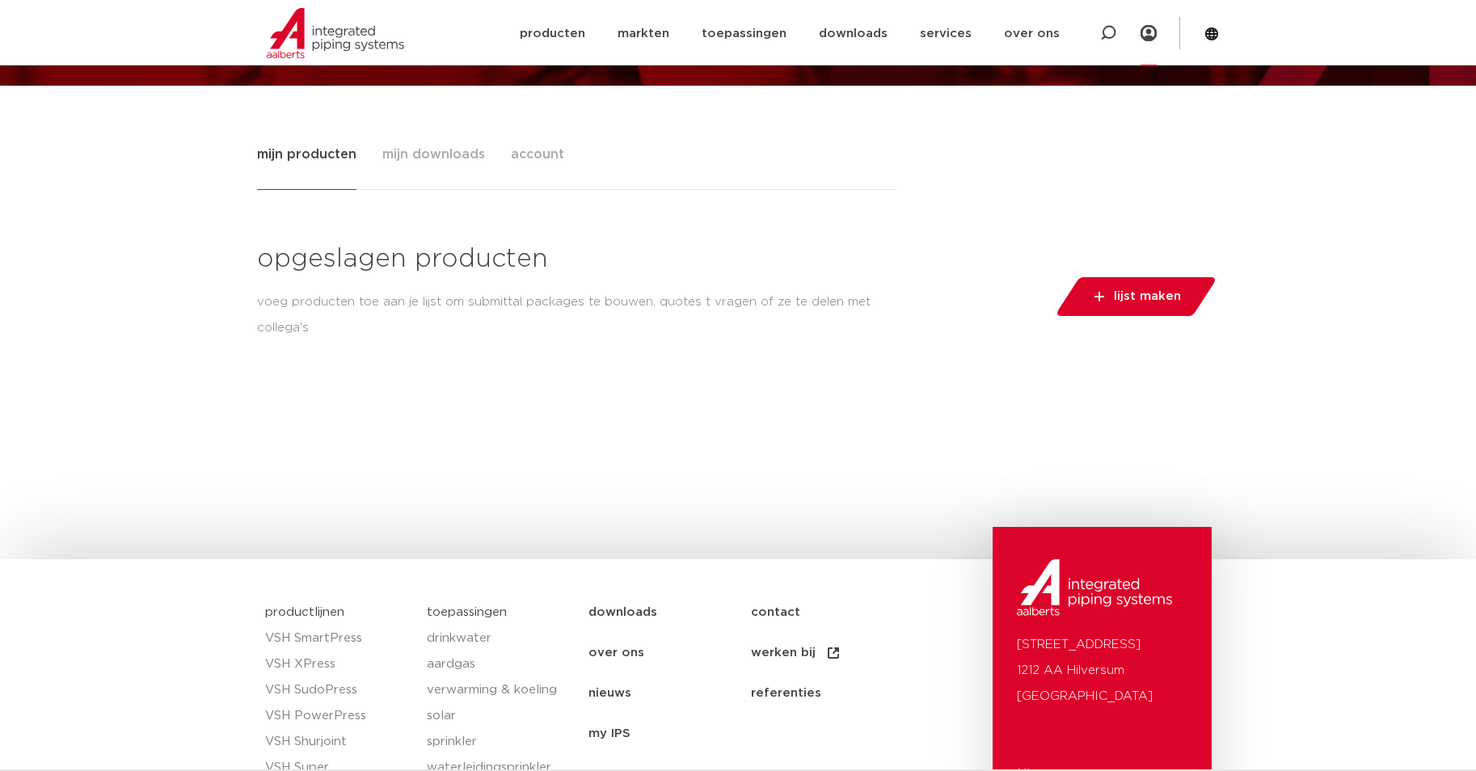
scroll to position [375, 0]
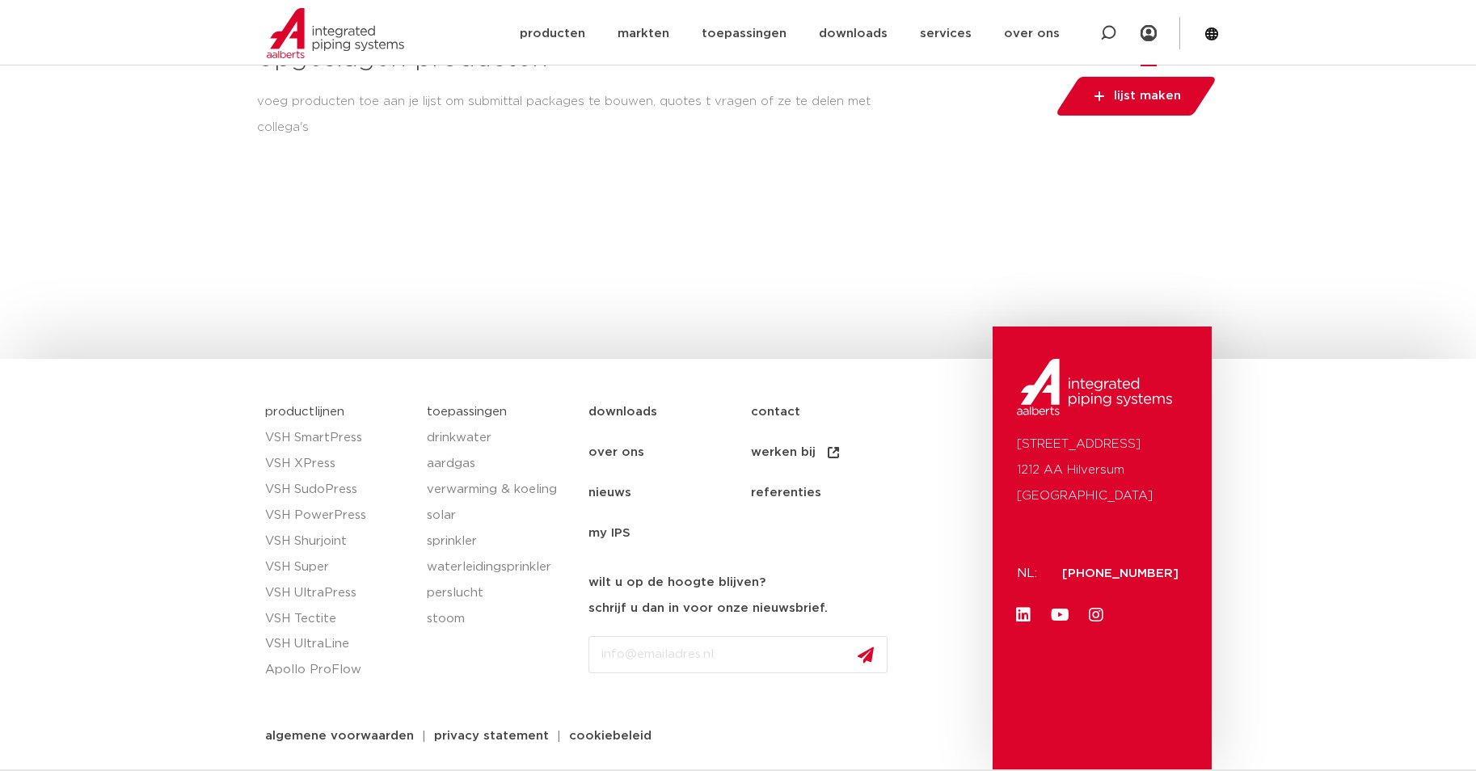
click at [618, 537] on link "my IPS" at bounding box center [669, 533] width 162 height 40
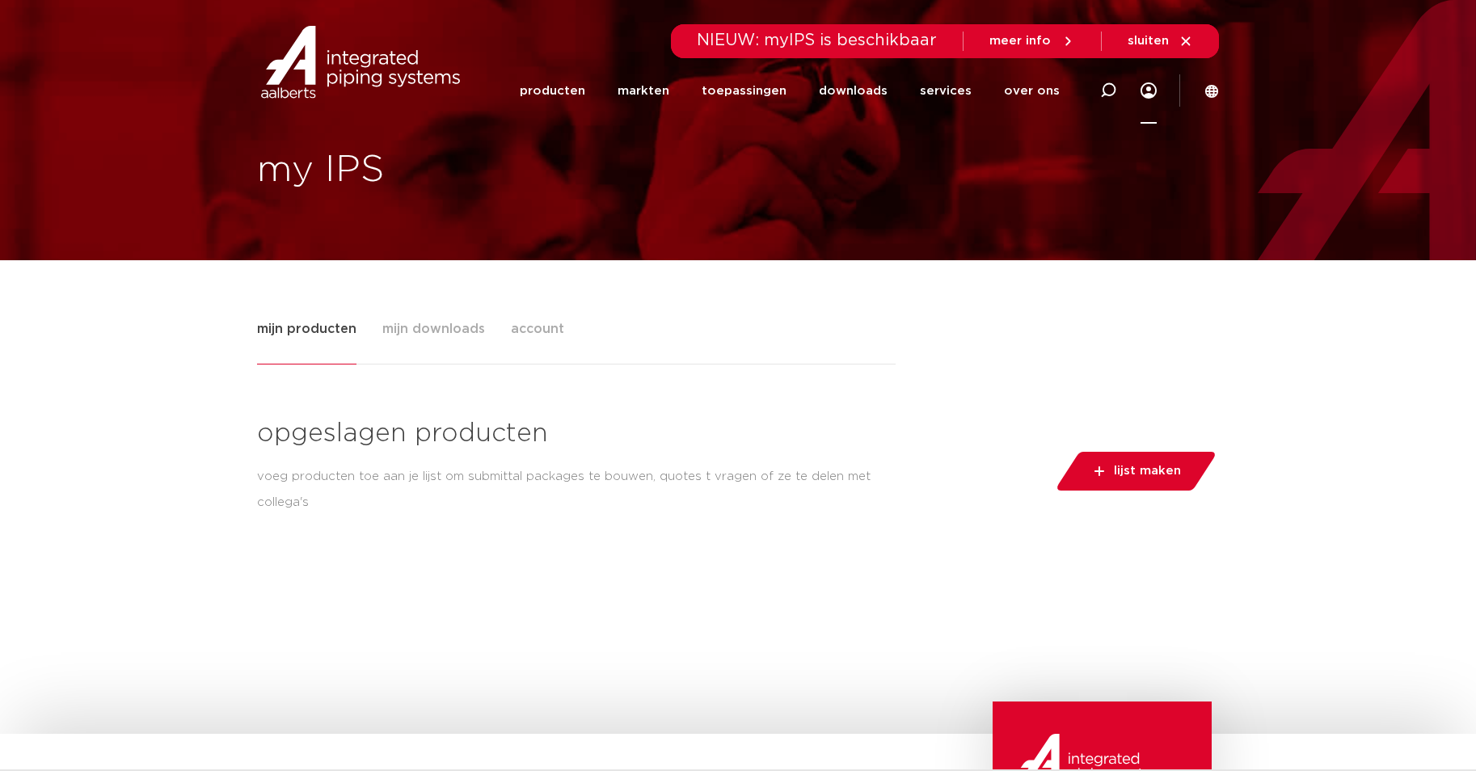
click at [1114, 466] on button "lijst maken" at bounding box center [1135, 471] width 163 height 39
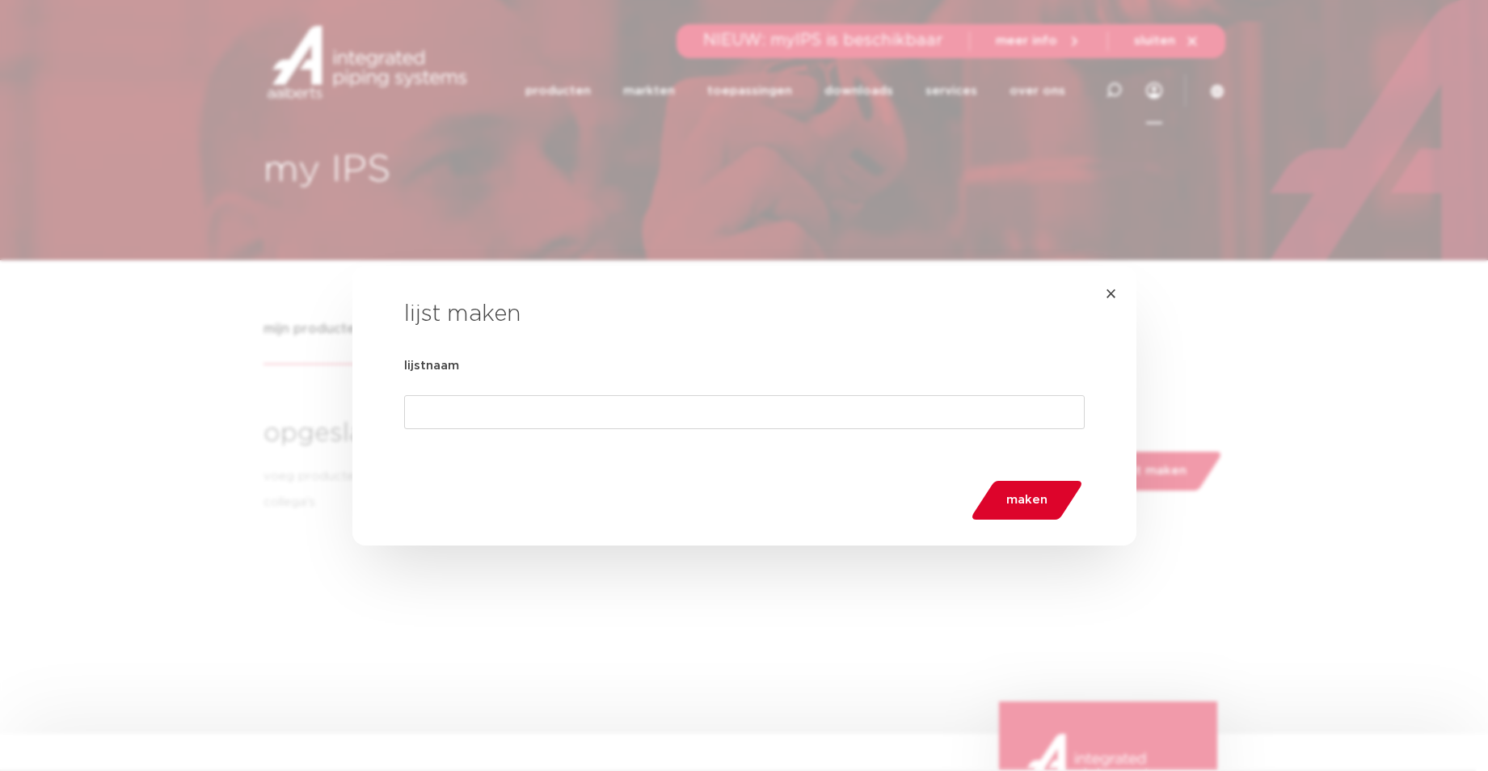
click at [446, 425] on input "lijstnaam" at bounding box center [744, 412] width 680 height 34
type input "BN CS888"
click at [1051, 497] on button "maken" at bounding box center [1026, 500] width 115 height 39
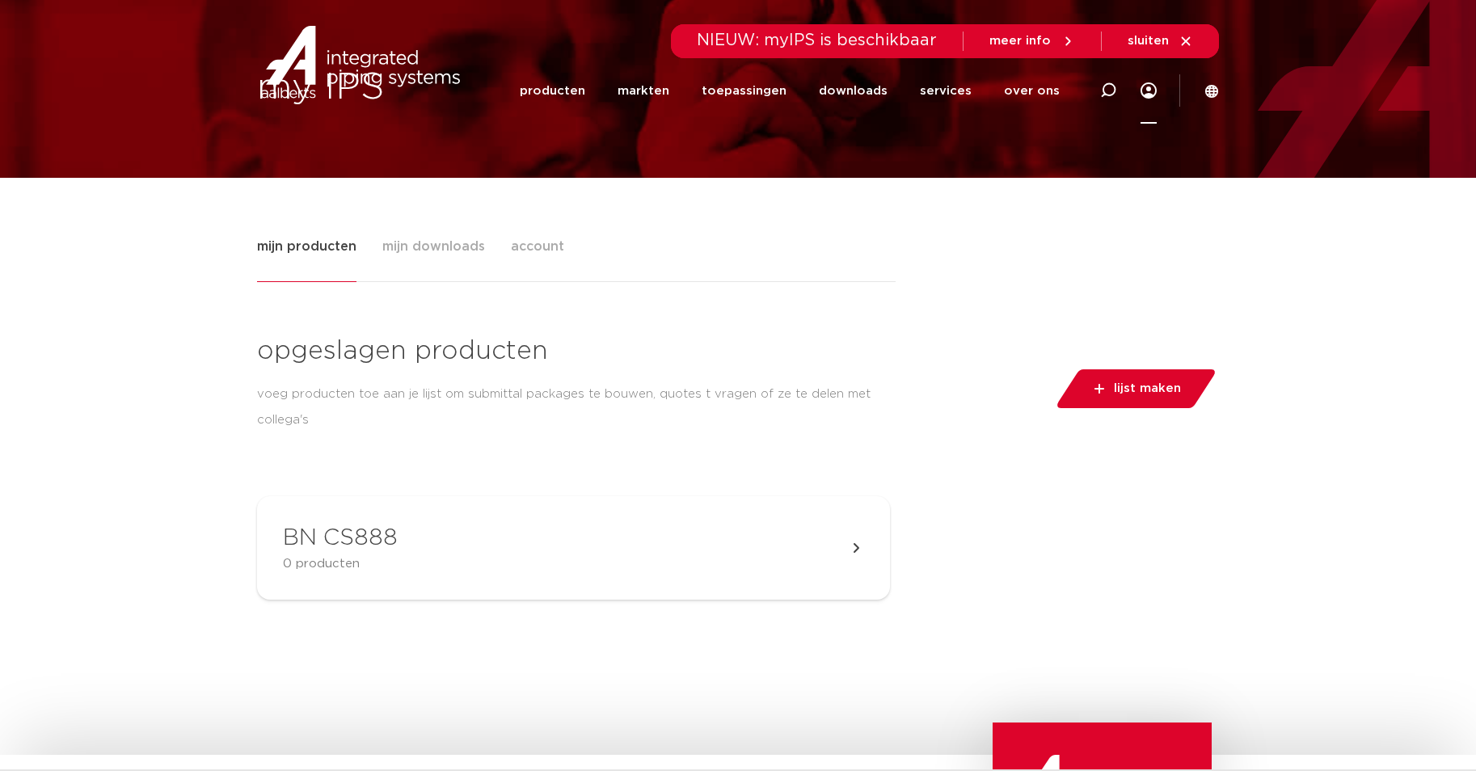
scroll to position [162, 0]
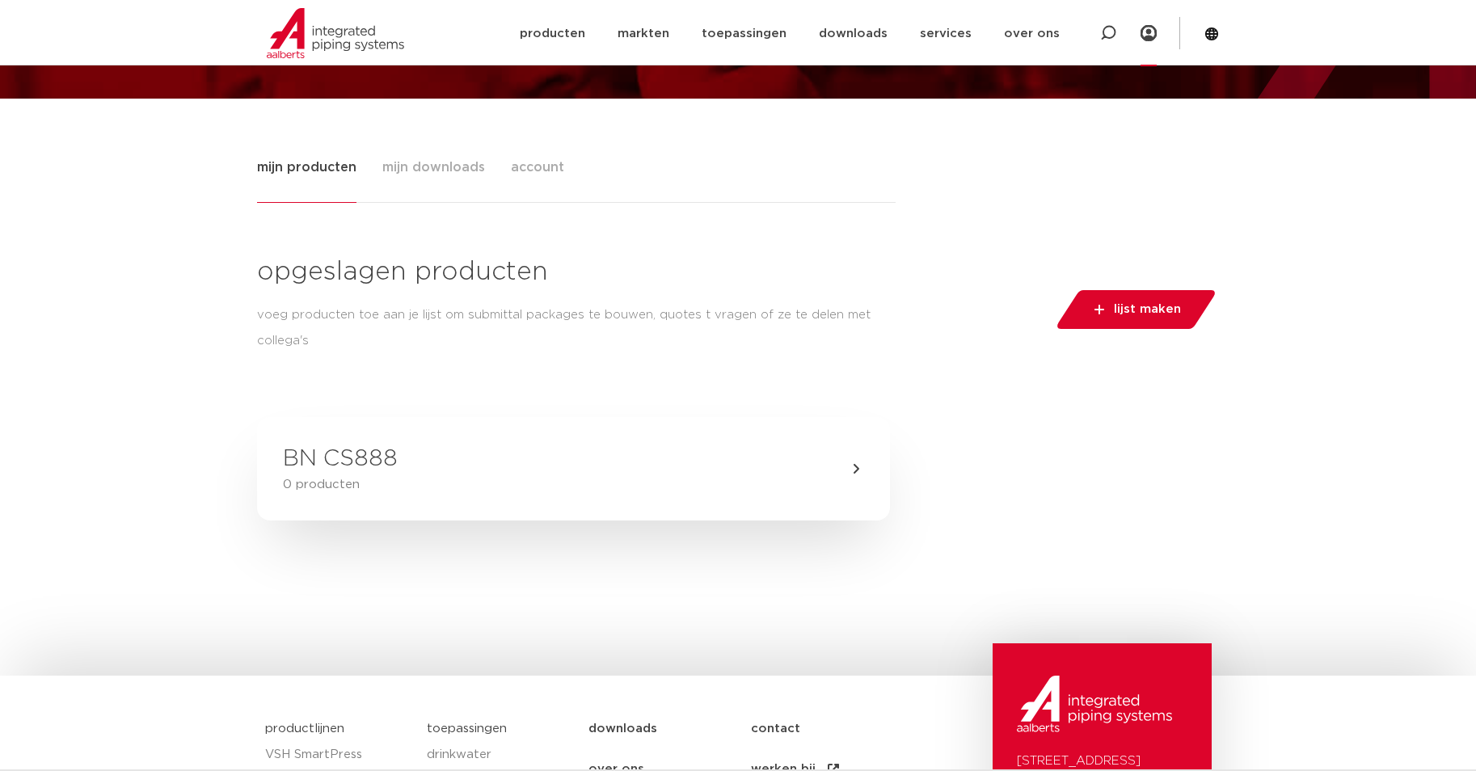
click at [360, 494] on p "0 producten" at bounding box center [340, 484] width 115 height 19
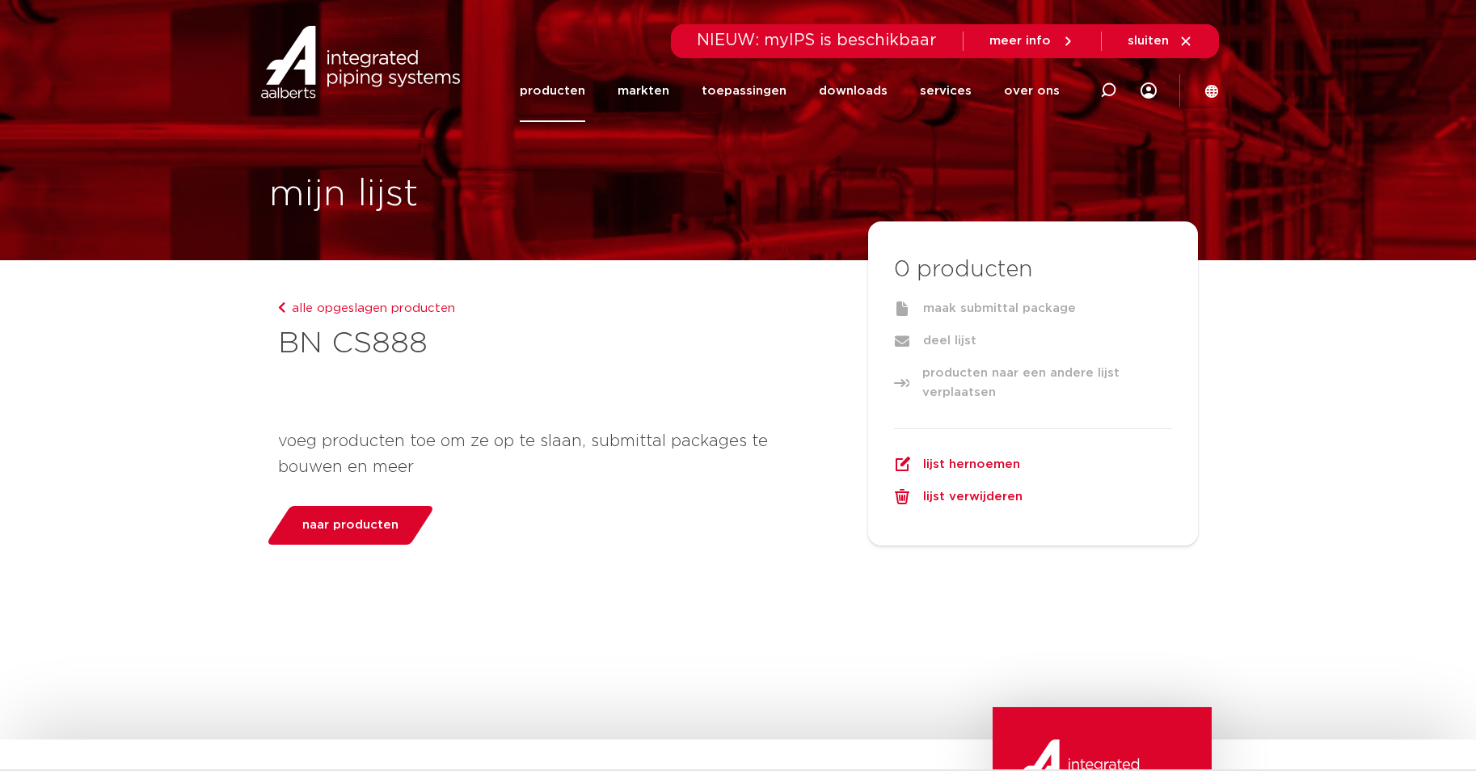
click at [349, 532] on span "naar producten" at bounding box center [350, 525] width 96 height 26
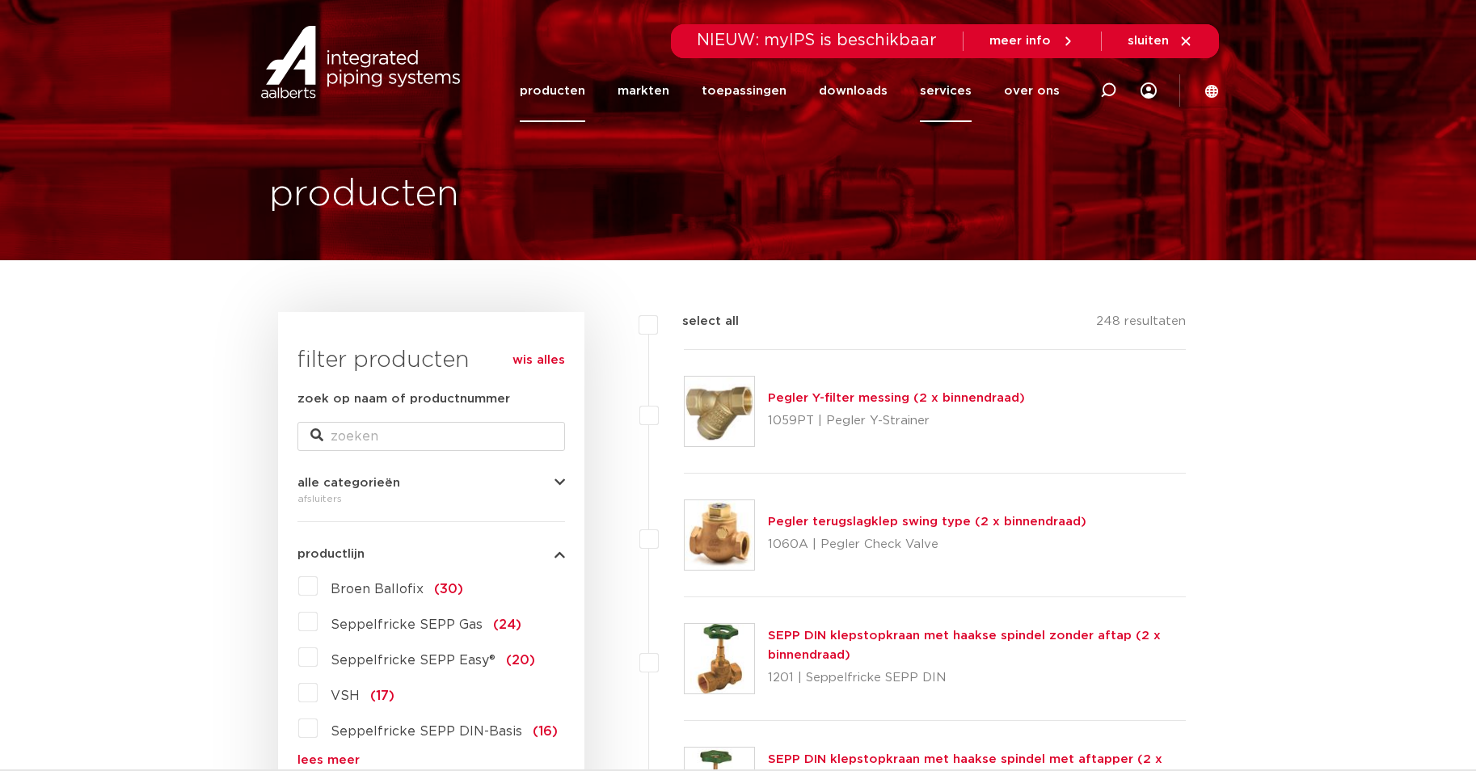
click at [960, 90] on link "services" at bounding box center [946, 91] width 52 height 62
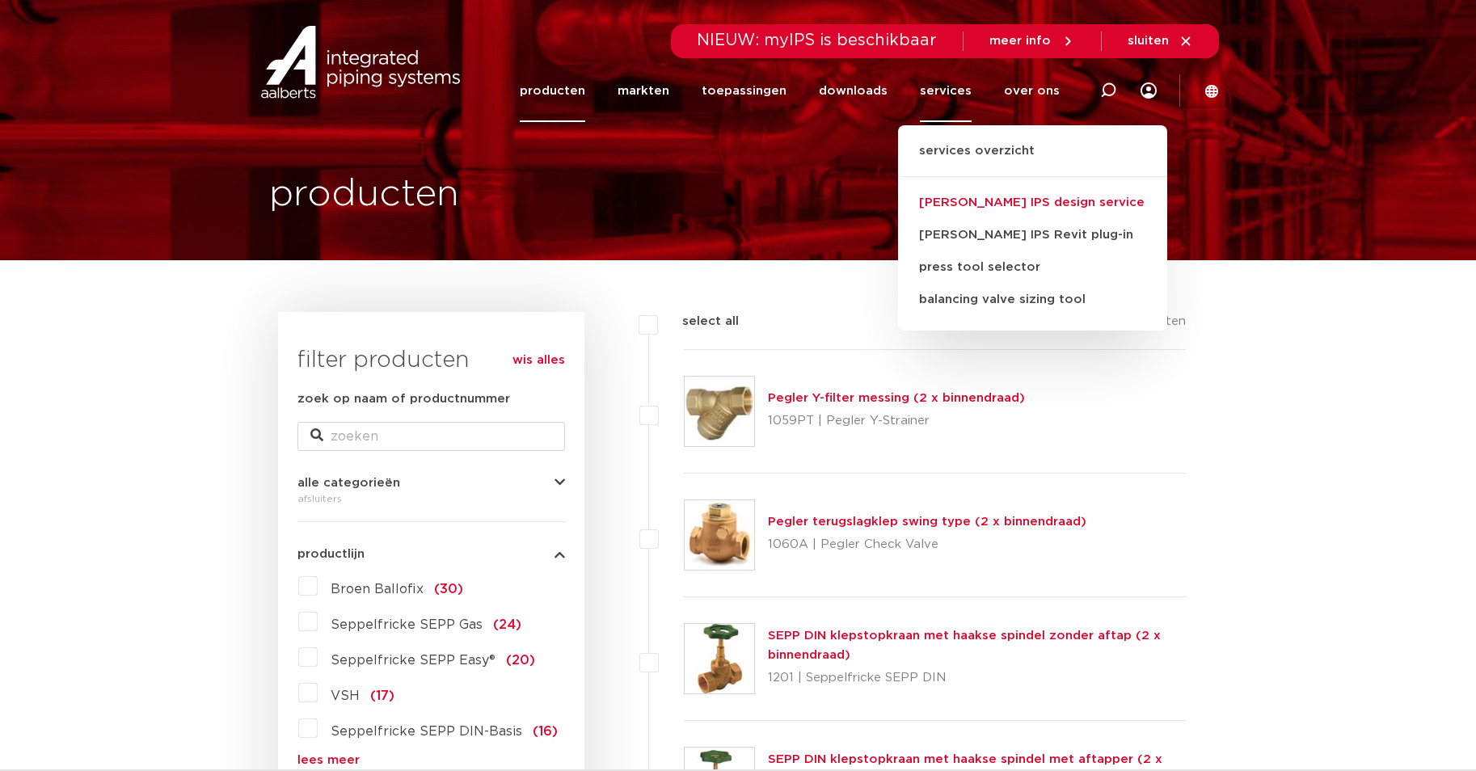
click at [987, 201] on link "[PERSON_NAME] IPS design service" at bounding box center [1032, 203] width 269 height 32
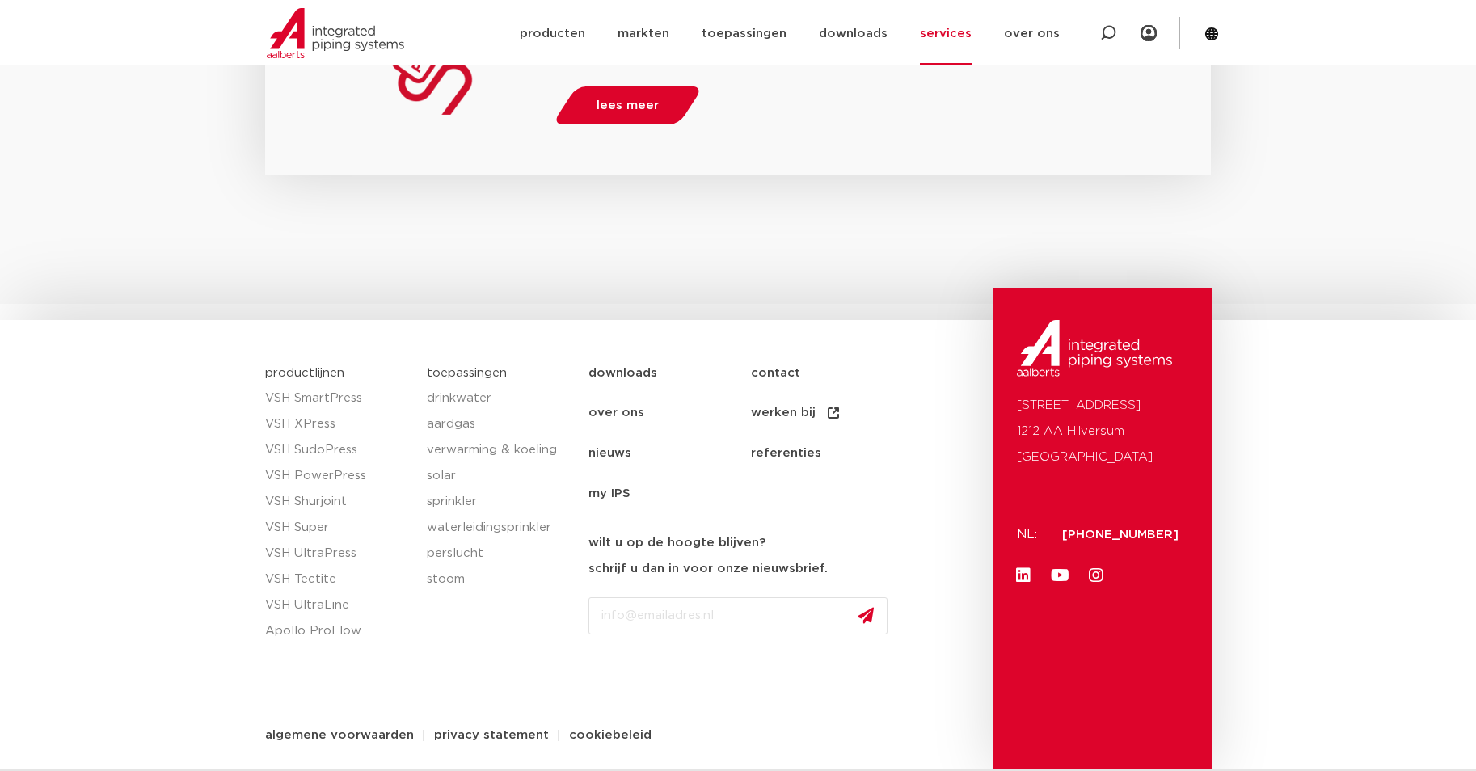
scroll to position [3095, 0]
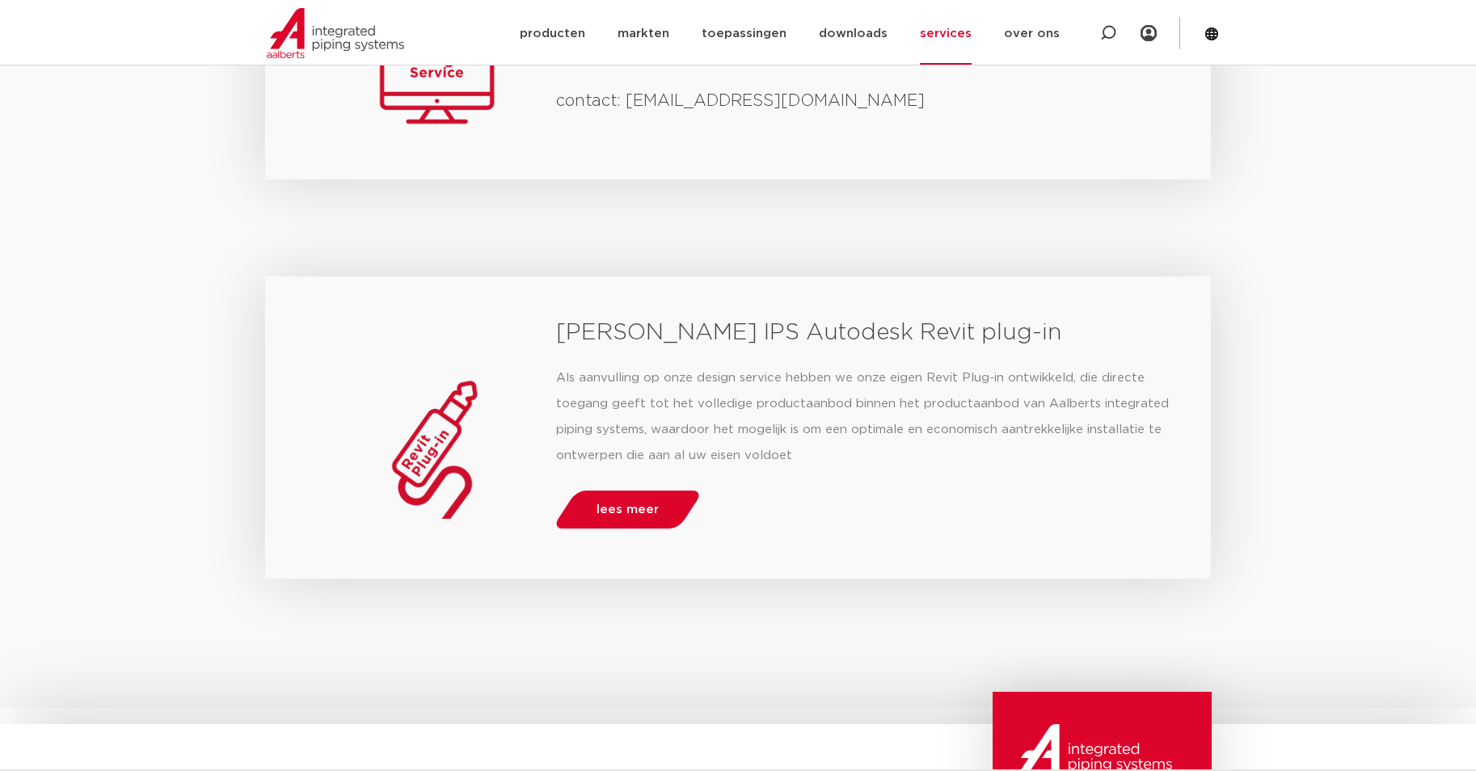
click at [324, 27] on img at bounding box center [335, 33] width 137 height 50
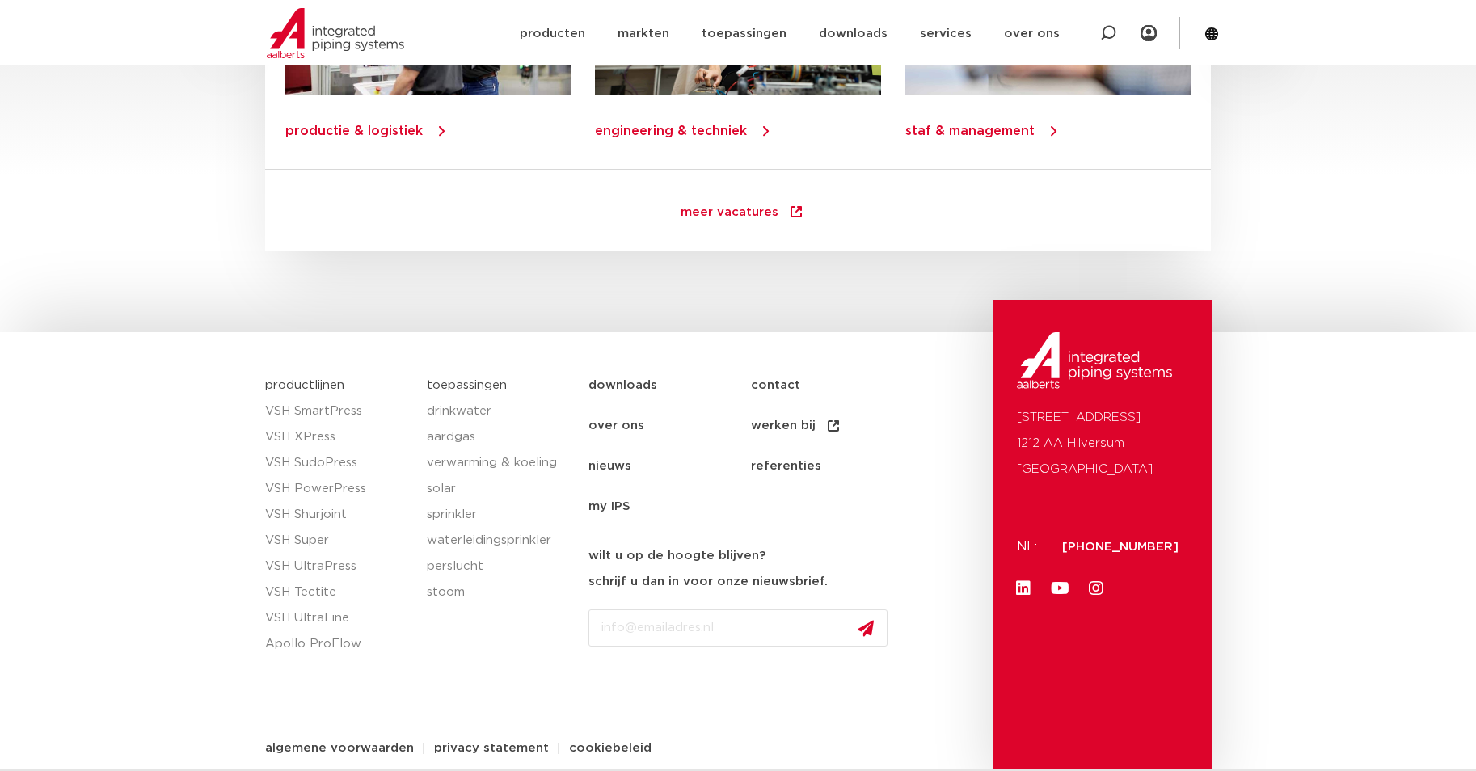
scroll to position [2296, 0]
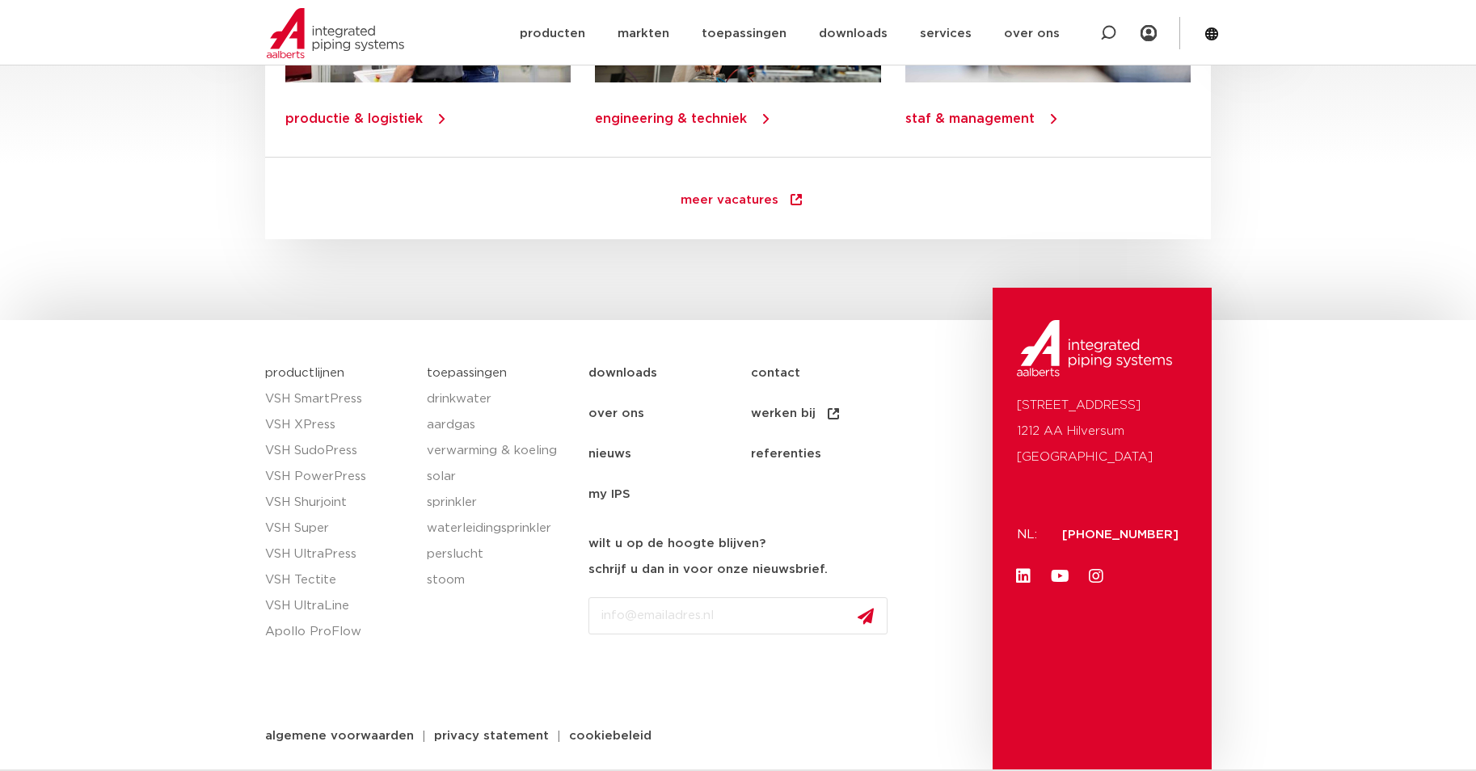
click at [1311, 672] on section "productlijnen VSH SmartPress VSH XPress VSH SudoPress VSH PowerPress VSH Shurjo…" at bounding box center [738, 545] width 1476 height 450
